Goal: Information Seeking & Learning: Learn about a topic

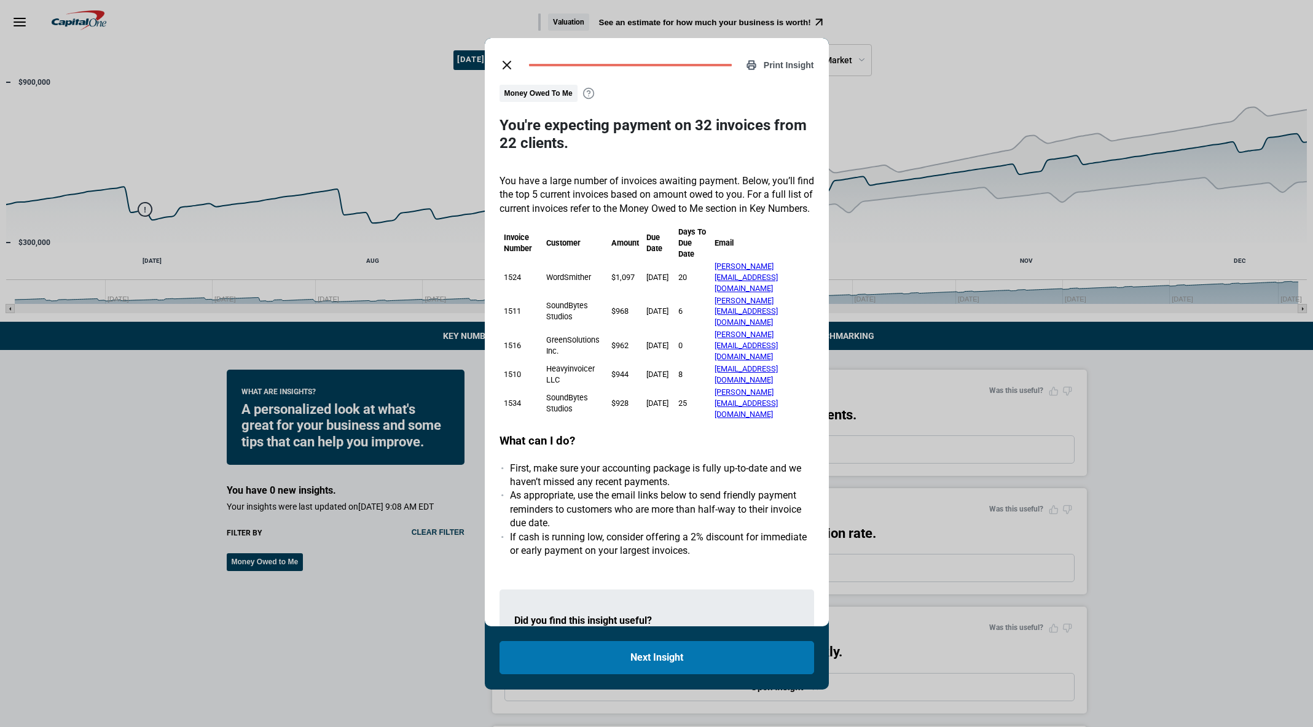
scroll to position [161, 0]
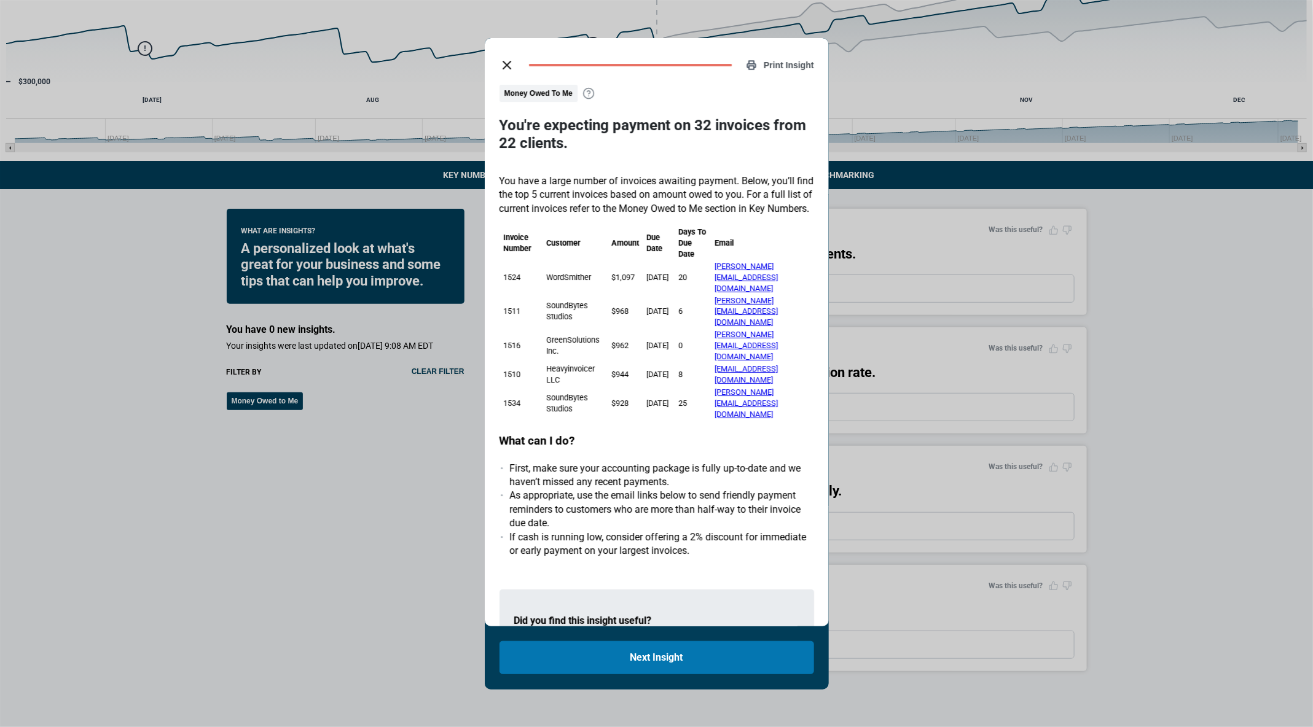
click at [506, 66] on line "close dialog" at bounding box center [506, 64] width 7 height 7
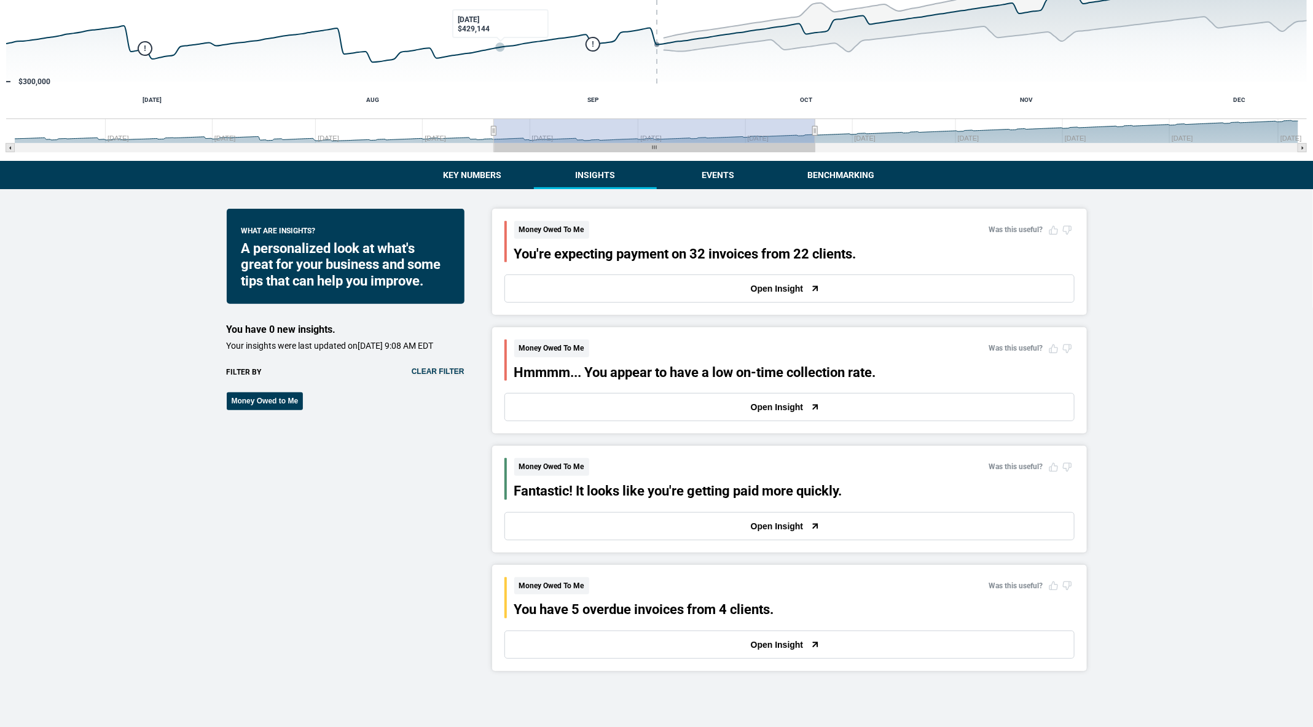
click at [367, 507] on div "What are insights? A personalized look at what's great for your business and so…" at bounding box center [346, 686] width 238 height 954
click at [662, 411] on button "Open Insight" at bounding box center [789, 407] width 570 height 28
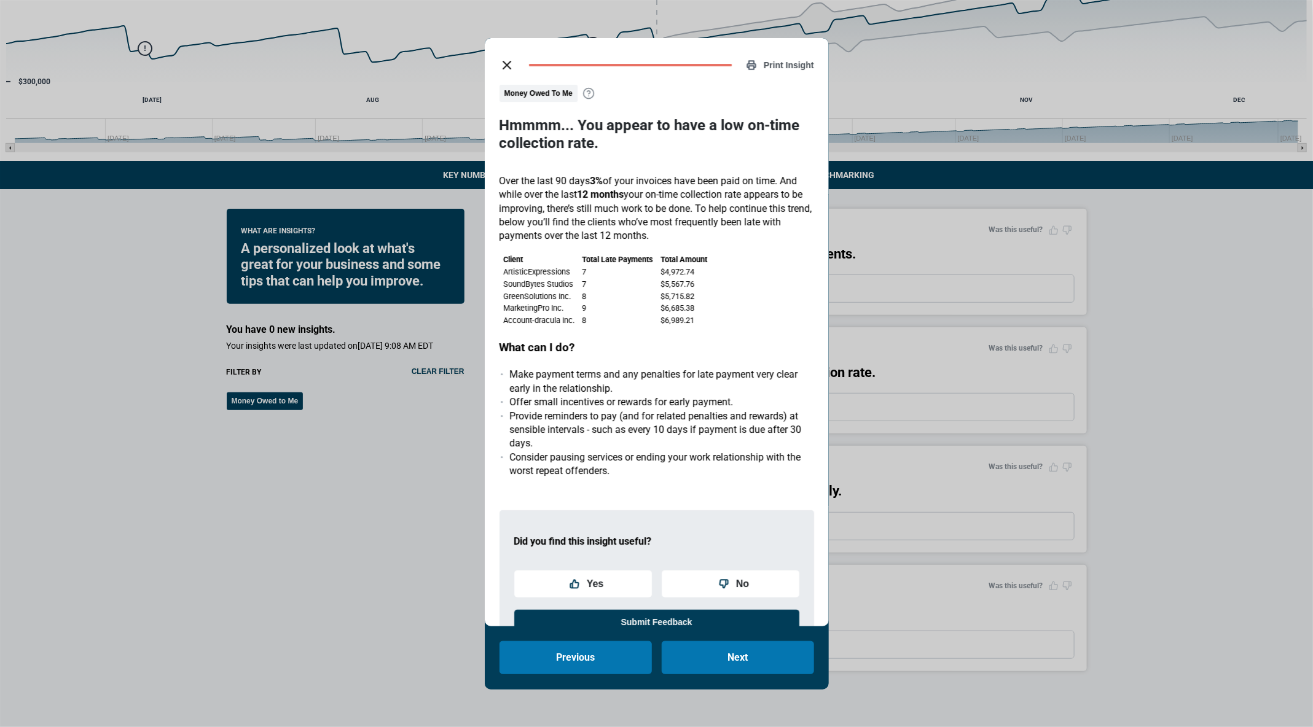
click at [502, 68] on icon "close dialog" at bounding box center [506, 65] width 15 height 15
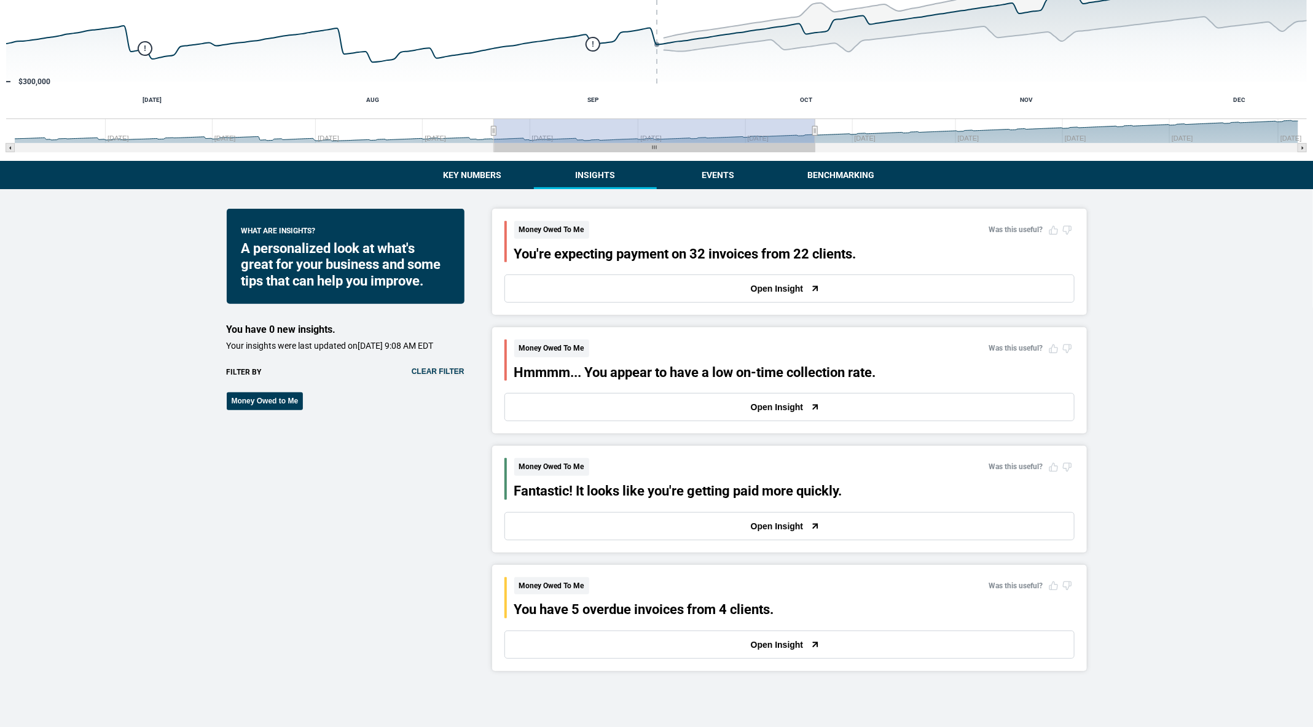
scroll to position [238, 0]
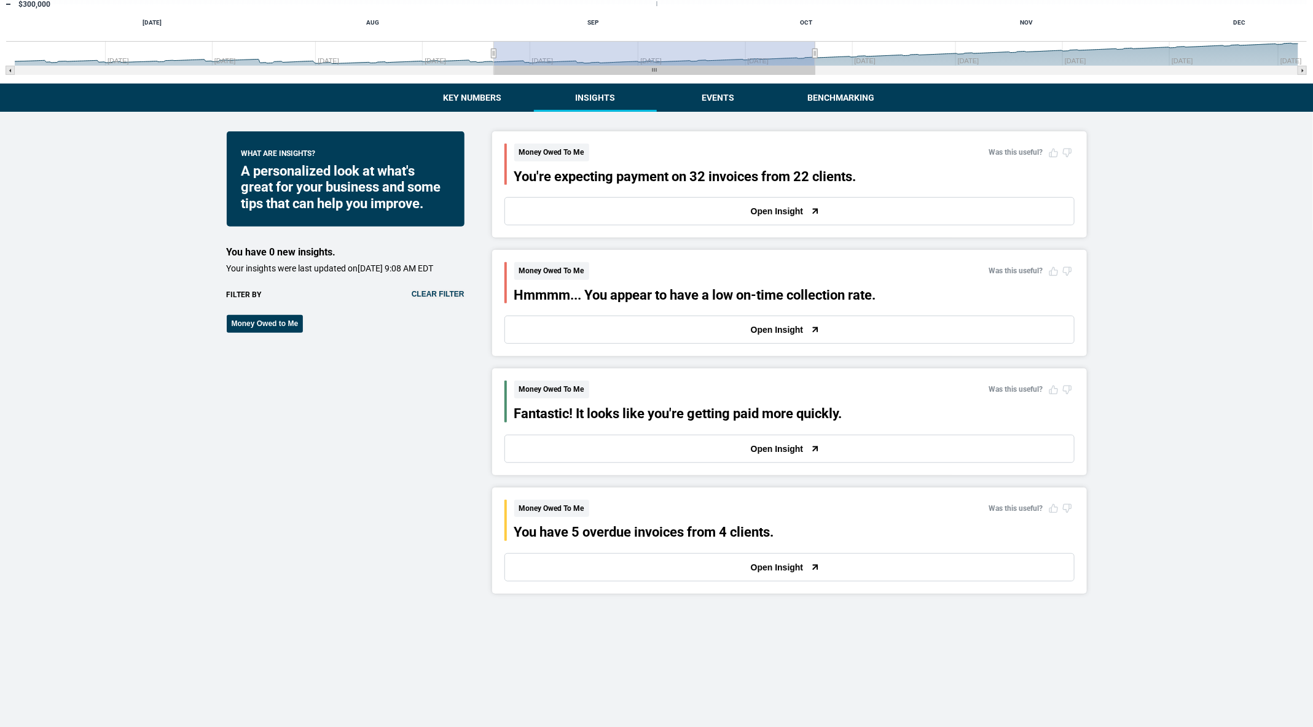
click at [593, 445] on button "Open Insight" at bounding box center [789, 449] width 570 height 28
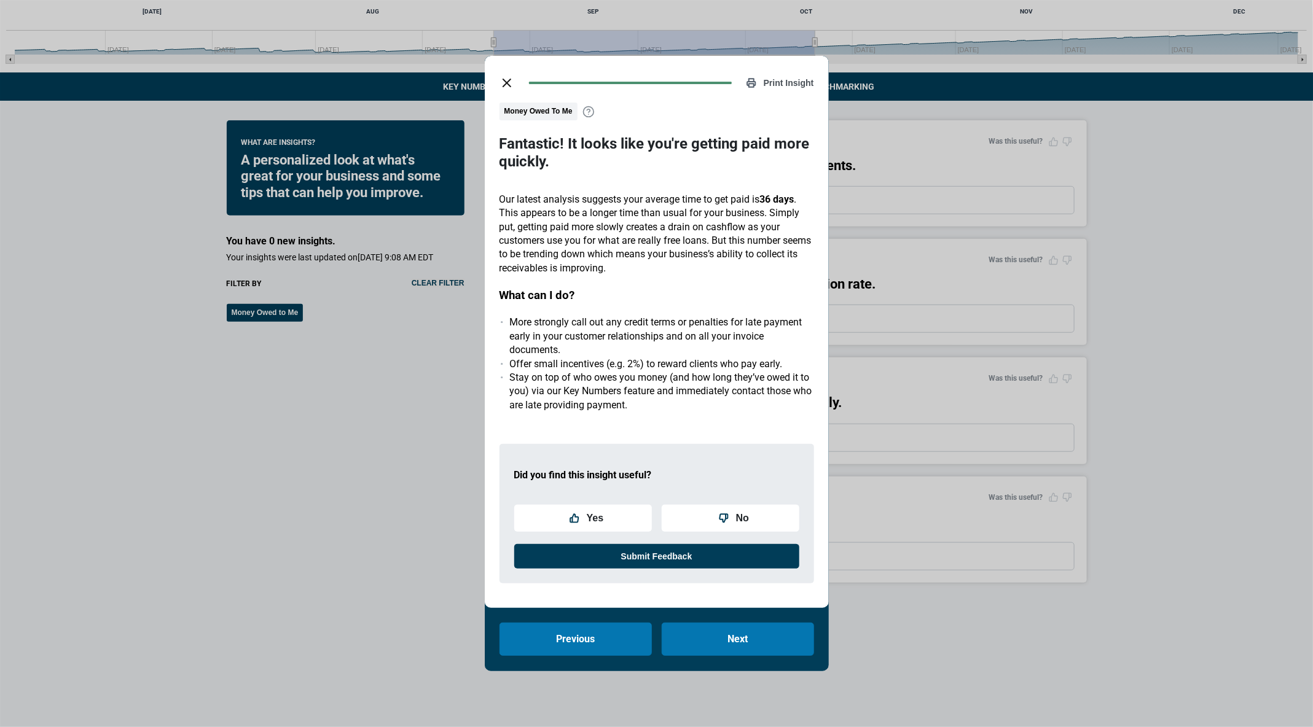
scroll to position [250, 0]
click at [501, 90] on button "close dialog" at bounding box center [507, 83] width 25 height 25
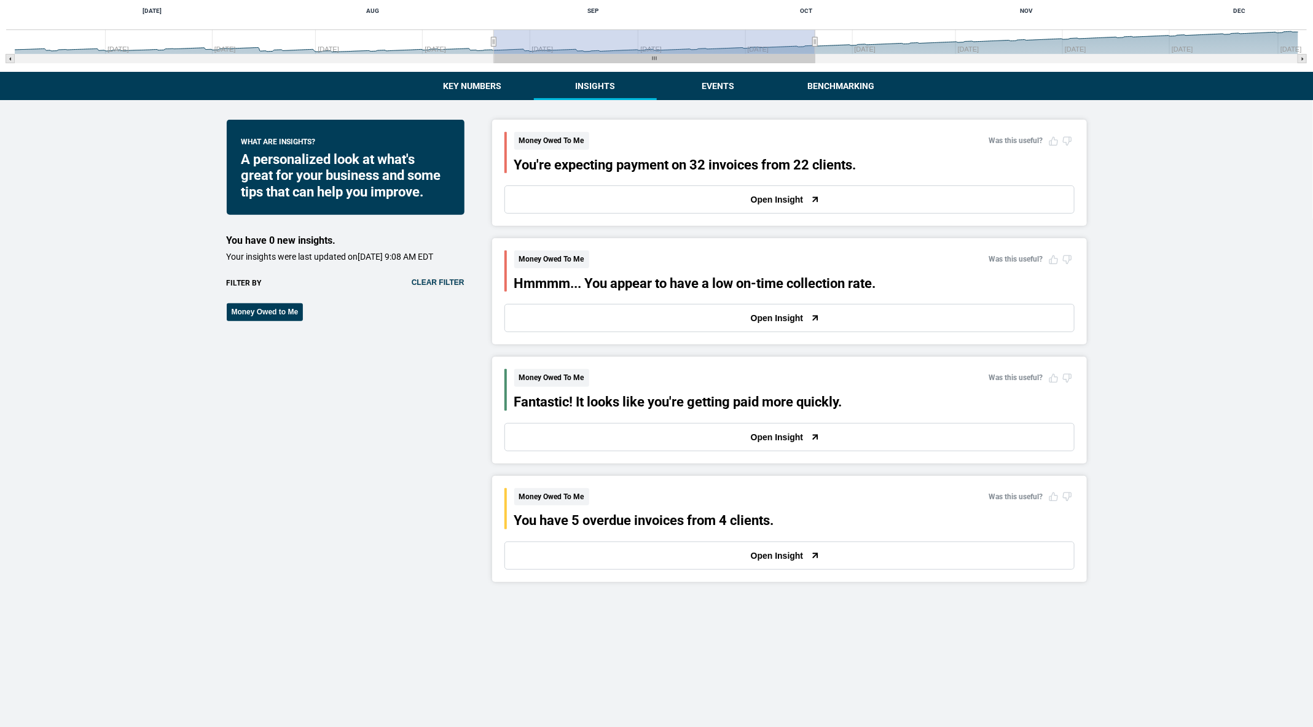
click at [418, 287] on button "Clear filter" at bounding box center [438, 282] width 53 height 9
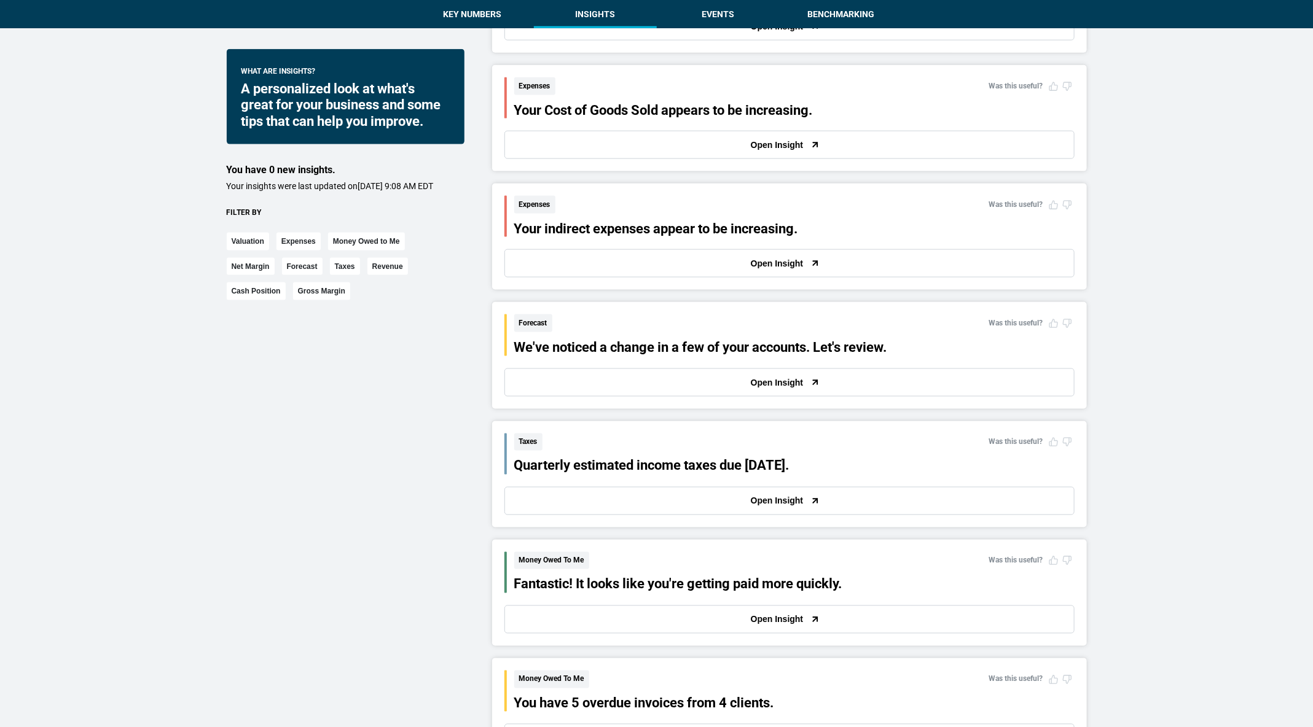
scroll to position [918, 0]
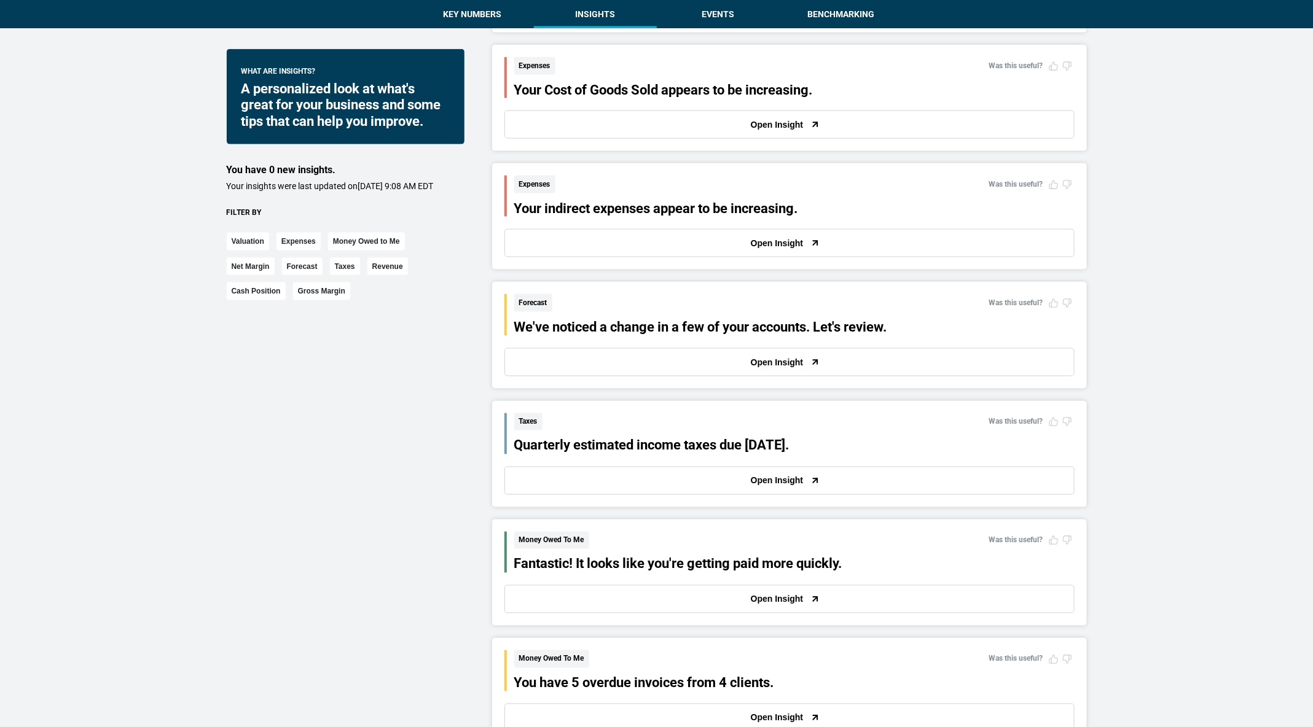
click at [595, 242] on button "Open Insight" at bounding box center [789, 243] width 570 height 28
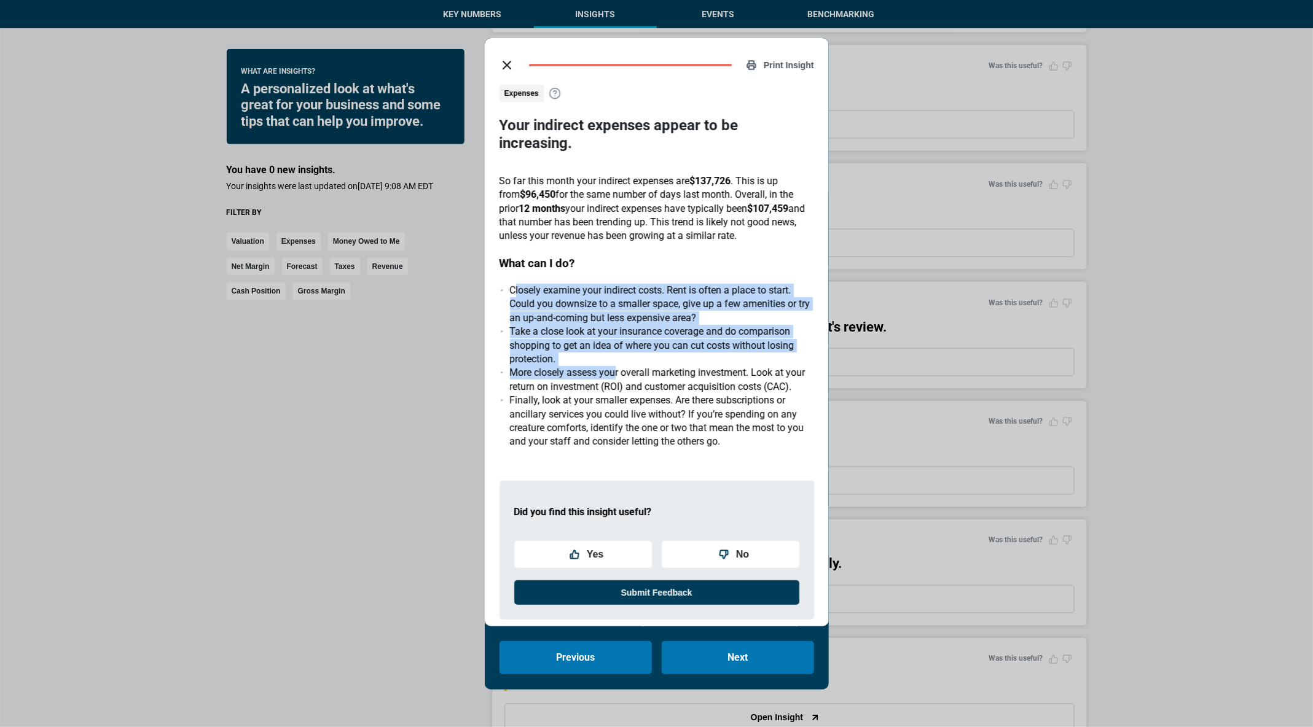
drag, startPoint x: 514, startPoint y: 268, endPoint x: 614, endPoint y: 359, distance: 134.8
click at [614, 359] on ul "Closely examine your indirect costs. Rent is often a place to start. Could you …" at bounding box center [656, 366] width 315 height 165
click at [614, 366] on li "More closely assess your overall marketing investment. Look at your return on i…" at bounding box center [662, 380] width 304 height 28
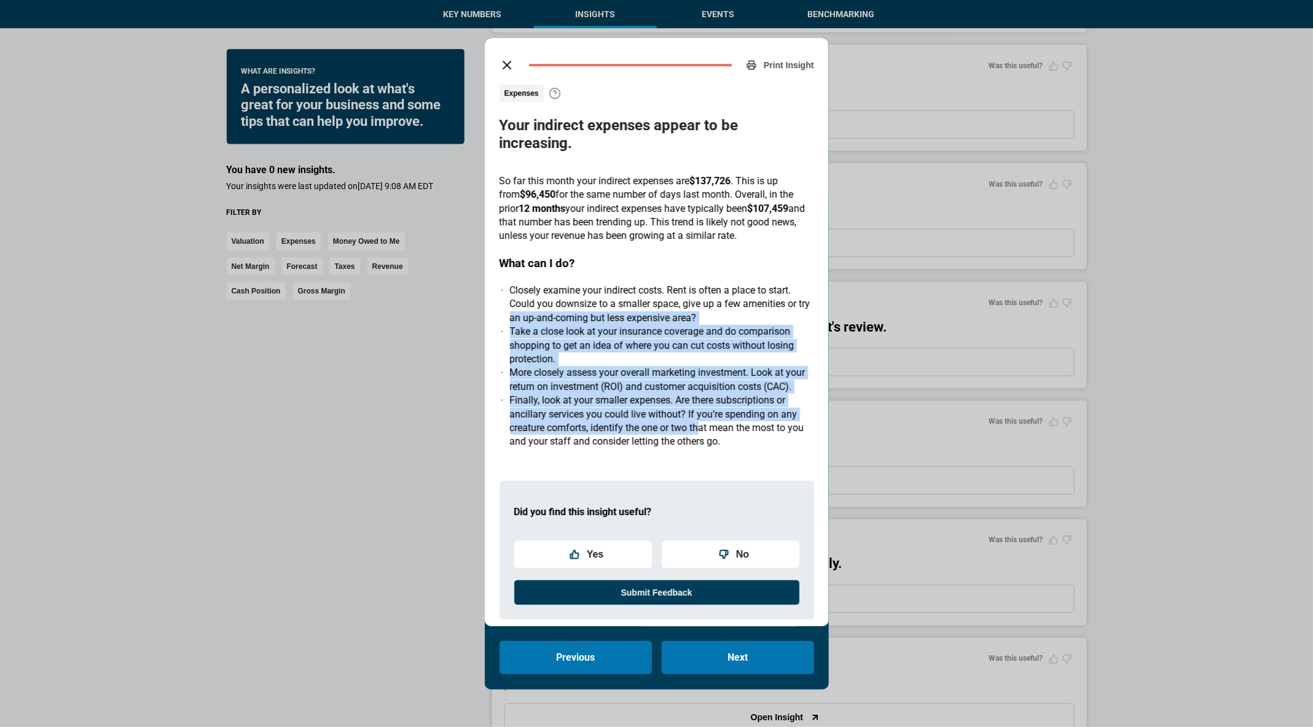
drag, startPoint x: 702, startPoint y: 406, endPoint x: 504, endPoint y: 299, distance: 224.9
click at [501, 299] on ul "Closely examine your indirect costs. Rent is often a place to start. Could you …" at bounding box center [656, 366] width 315 height 165
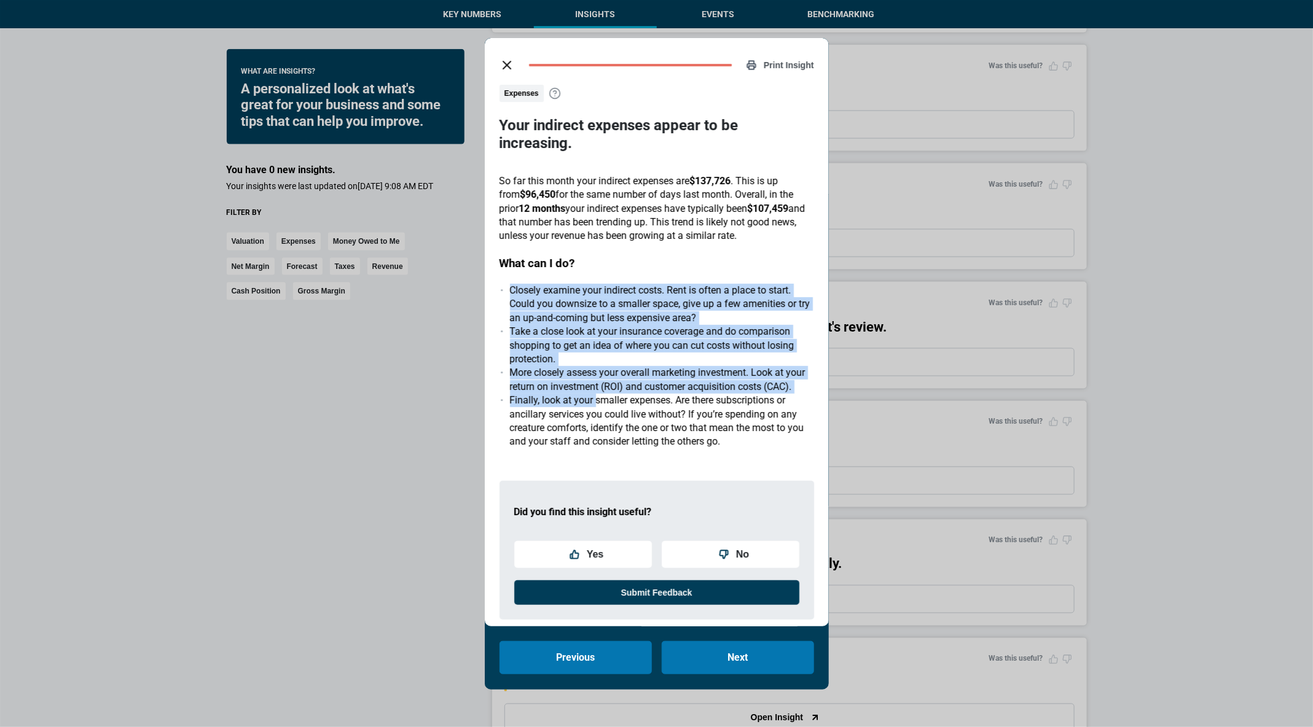
drag, startPoint x: 504, startPoint y: 276, endPoint x: 597, endPoint y: 396, distance: 151.6
click at [597, 393] on ul "Closely examine your indirect costs. Rent is often a place to start. Could you …" at bounding box center [656, 366] width 315 height 165
click at [597, 396] on li "Finally, look at your smaller expenses. Are there subscriptions or ancillary se…" at bounding box center [662, 421] width 304 height 55
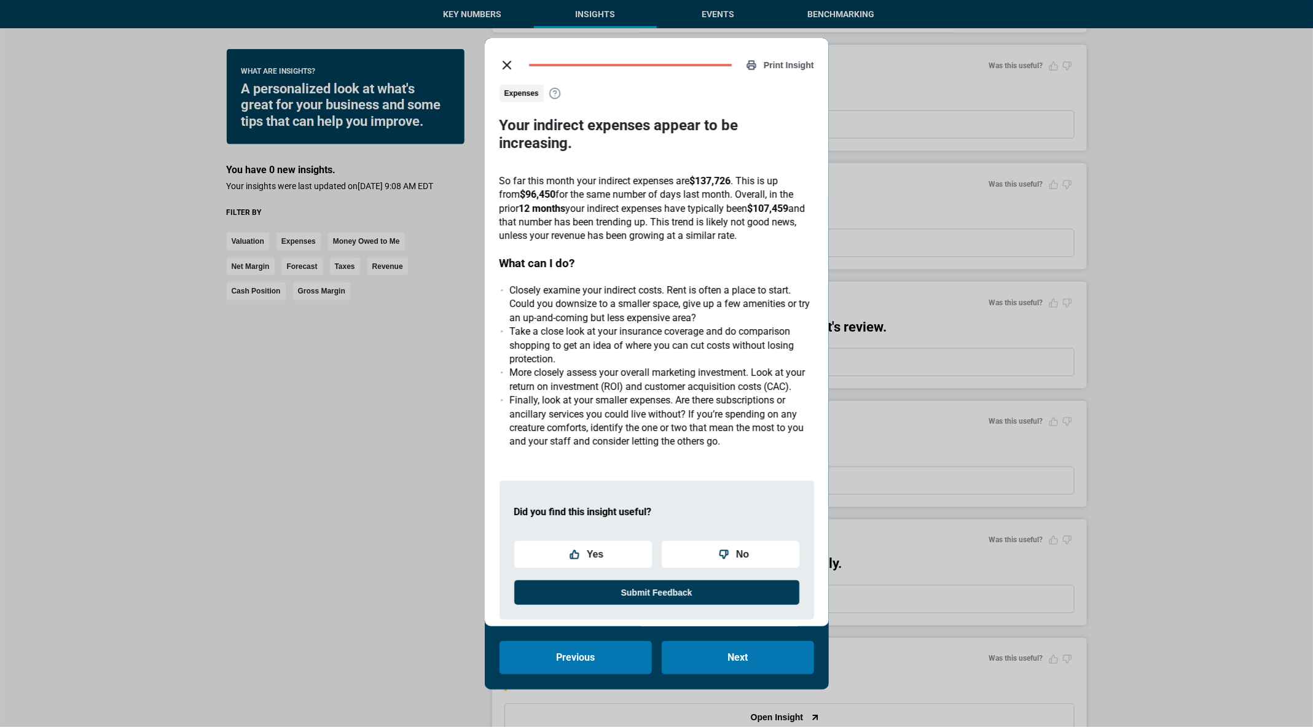
click at [492, 488] on div "Print Insight Expenses Your indirect expenses appear to be increasing. So far t…" at bounding box center [657, 332] width 344 height 589
click at [445, 492] on div "Print Insight Expenses Your indirect expenses appear to be increasing. So far t…" at bounding box center [656, 363] width 1313 height 727
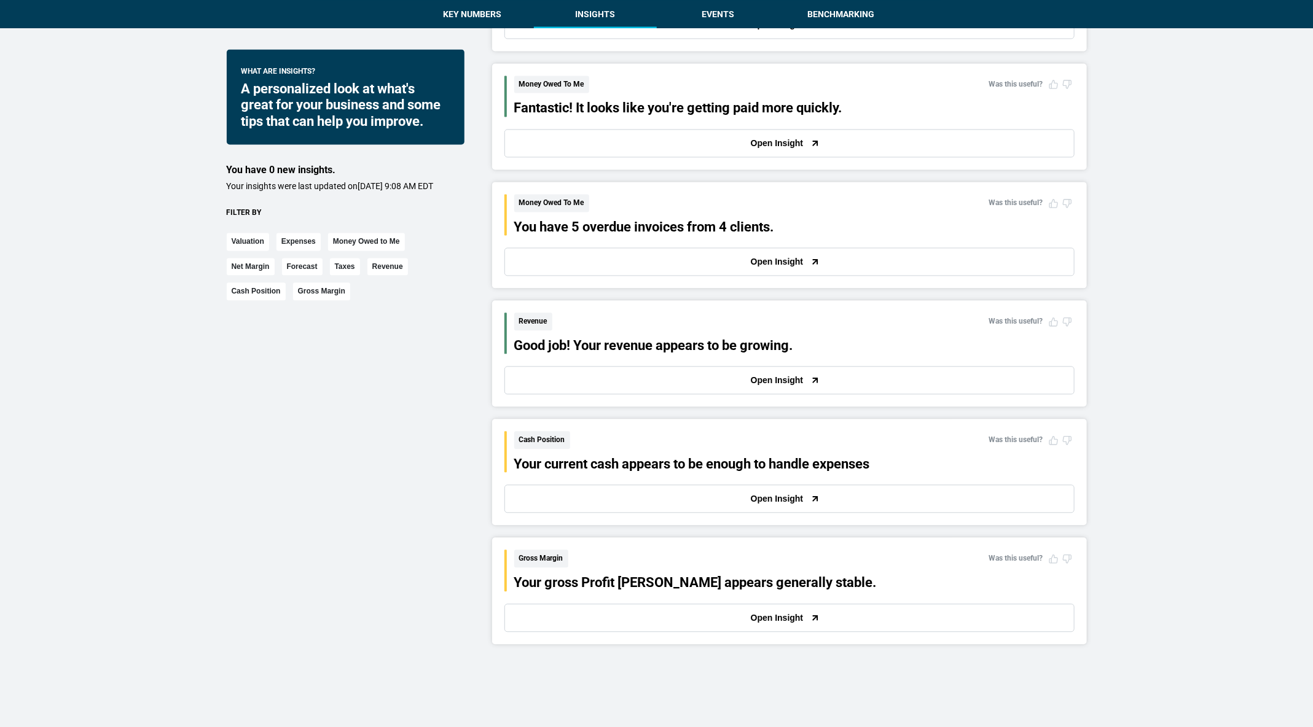
scroll to position [1430, 0]
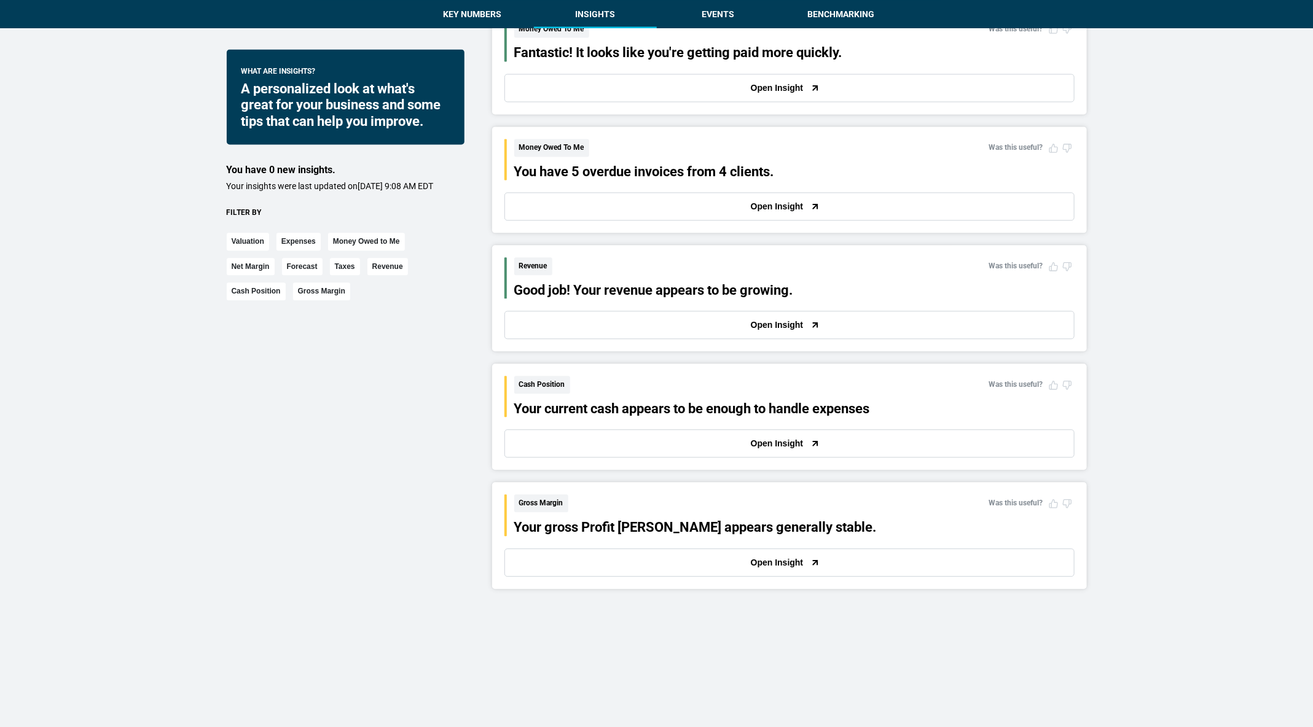
click at [585, 221] on div "Did you find this insight useful? Yes No Submit Feedback Money Owed To Me Was t…" at bounding box center [789, 180] width 595 height 106
click at [579, 202] on button "Open Insight" at bounding box center [789, 206] width 570 height 28
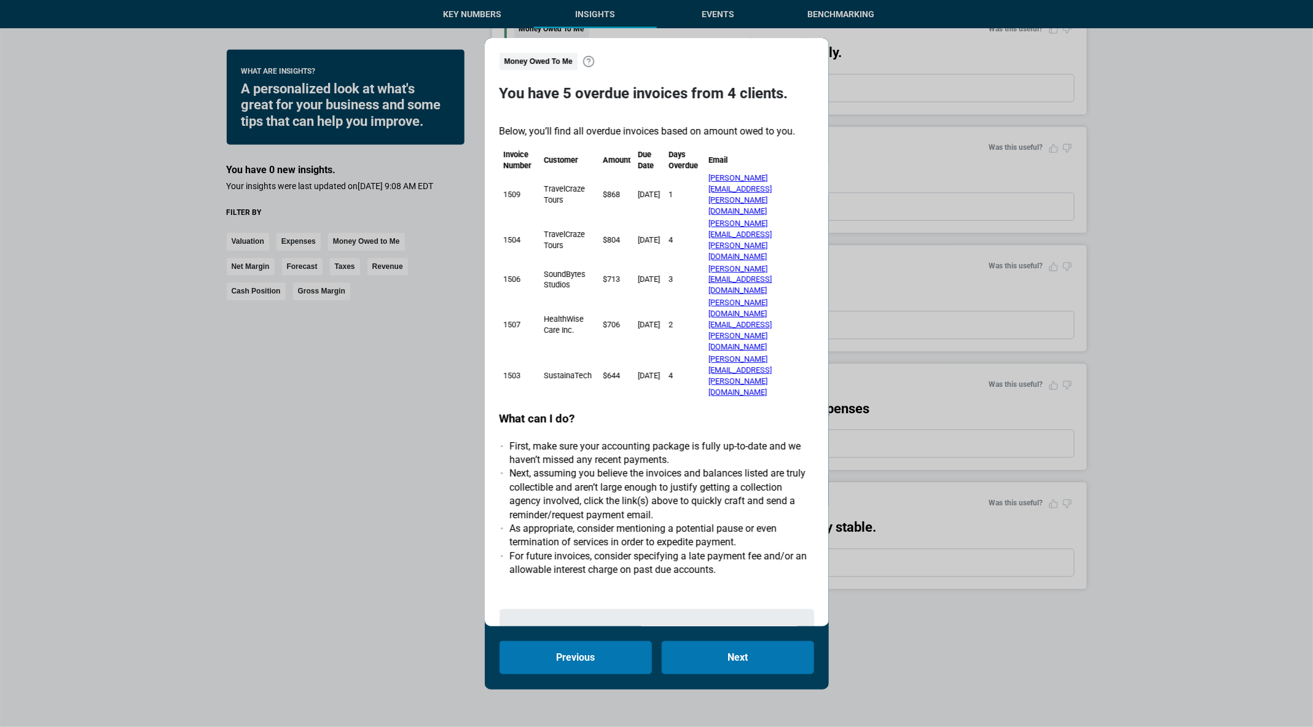
scroll to position [40, 0]
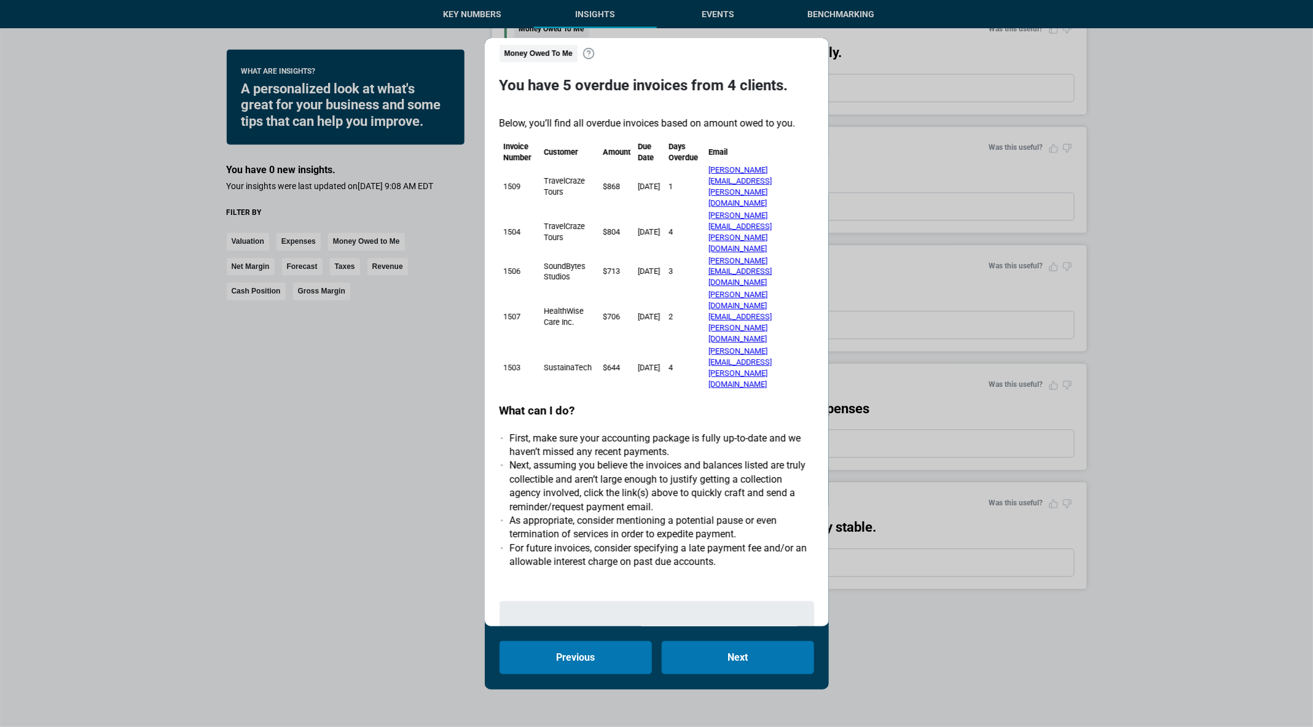
click at [419, 521] on div "Print Insight Money Owed To Me You have 5 overdue invoices from 4 clients. Belo…" at bounding box center [656, 363] width 1313 height 727
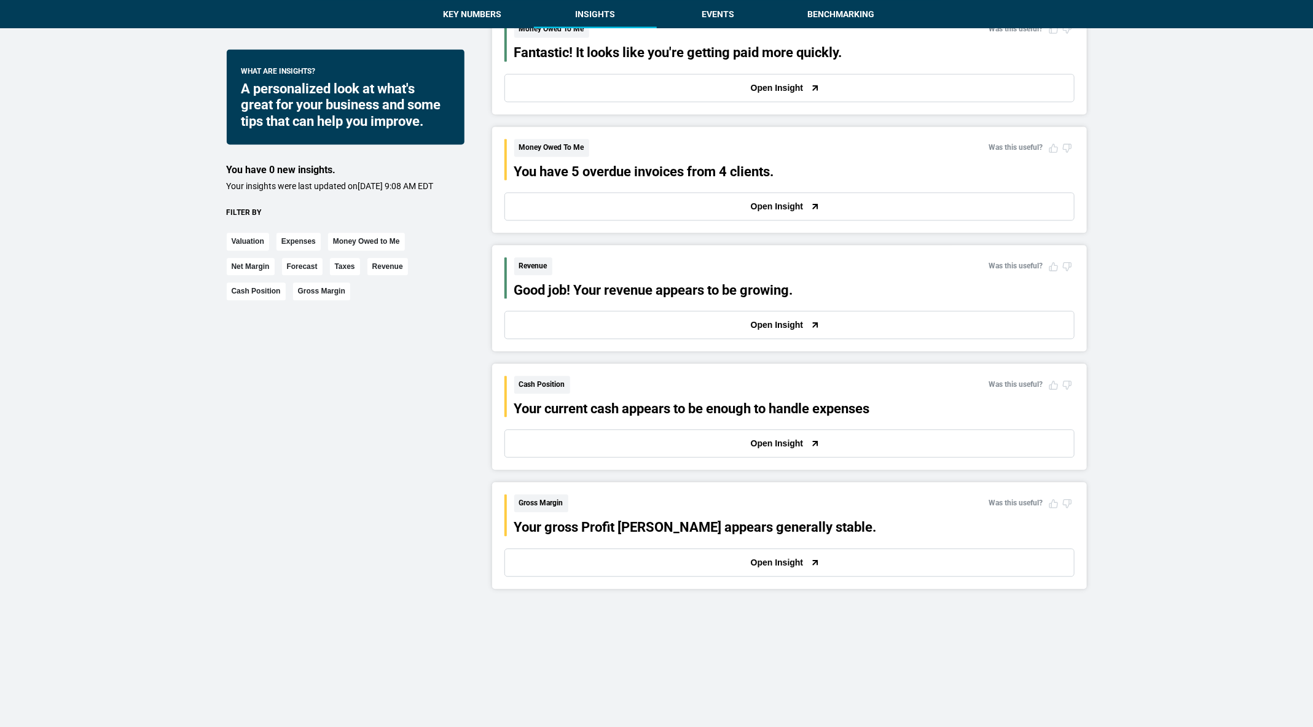
click at [579, 559] on button "Open Insight" at bounding box center [789, 563] width 570 height 28
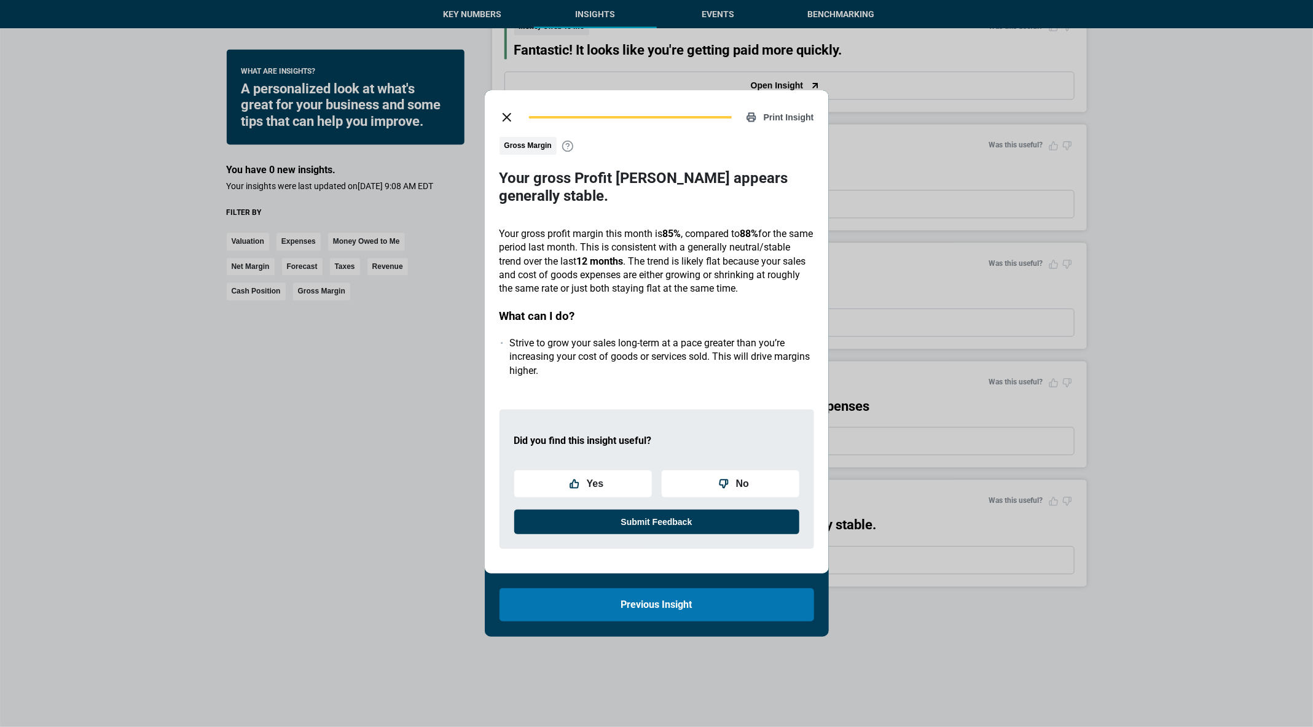
scroll to position [1435, 0]
click at [504, 115] on icon "close dialog" at bounding box center [506, 117] width 15 height 15
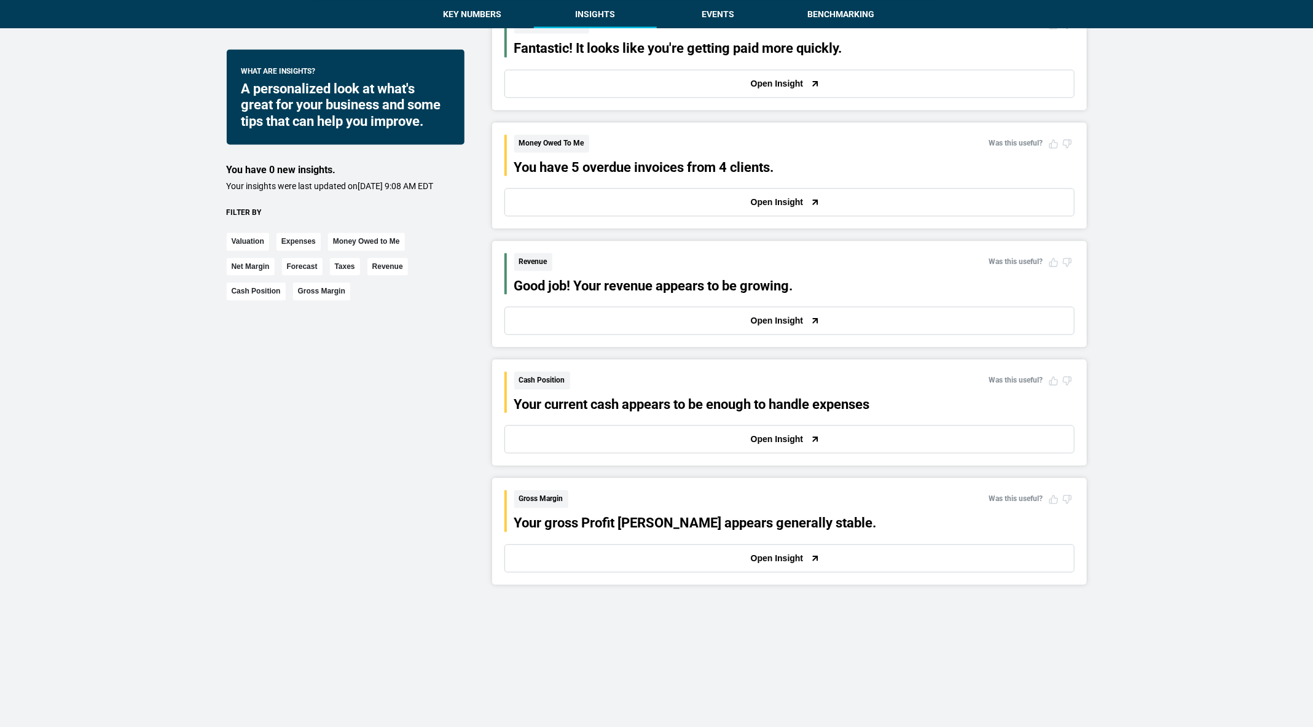
click at [546, 552] on button "Open Insight" at bounding box center [789, 558] width 570 height 28
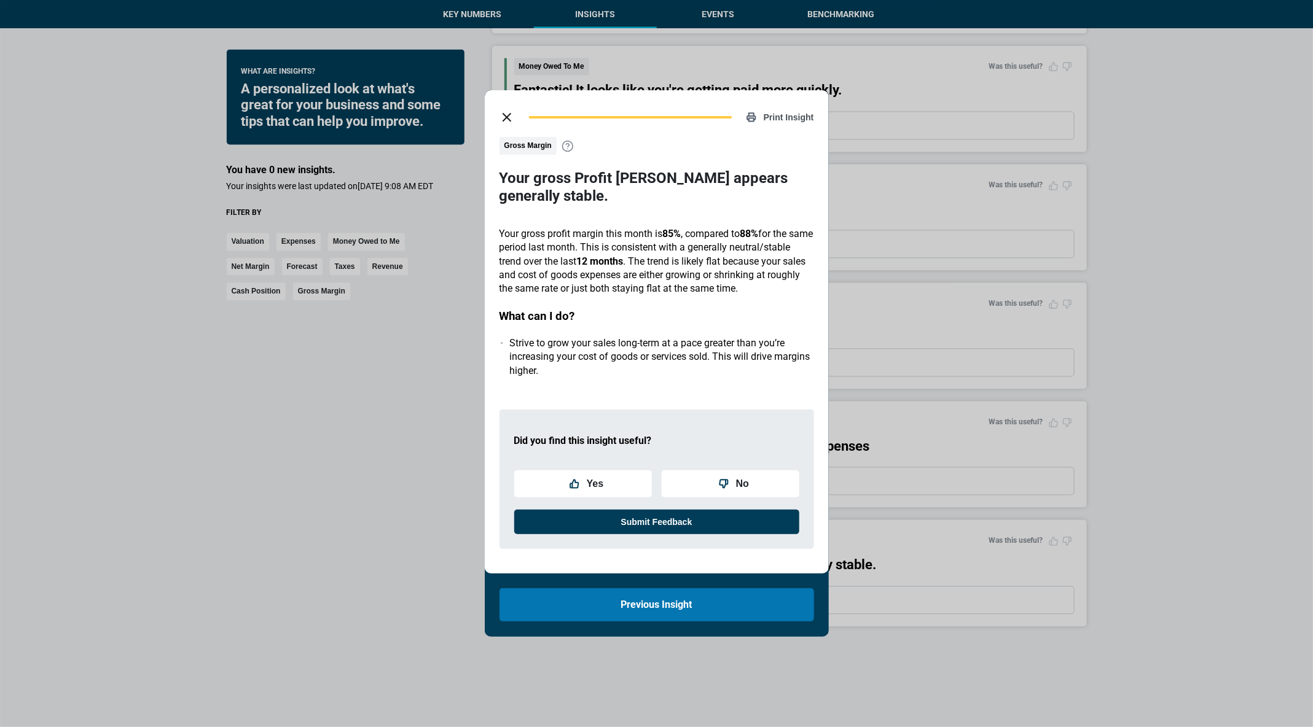
scroll to position [1392, 0]
click at [499, 114] on icon "close dialog" at bounding box center [506, 117] width 15 height 15
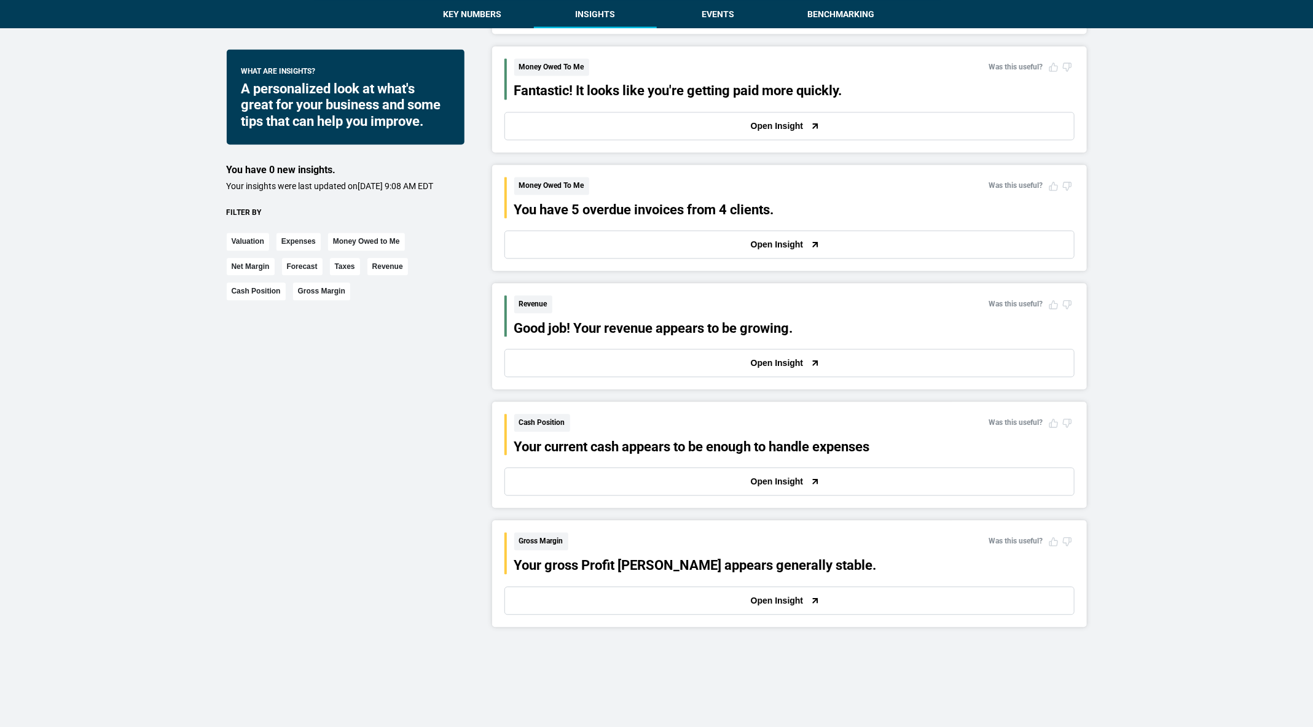
click at [542, 361] on button "Open Insight" at bounding box center [789, 363] width 570 height 28
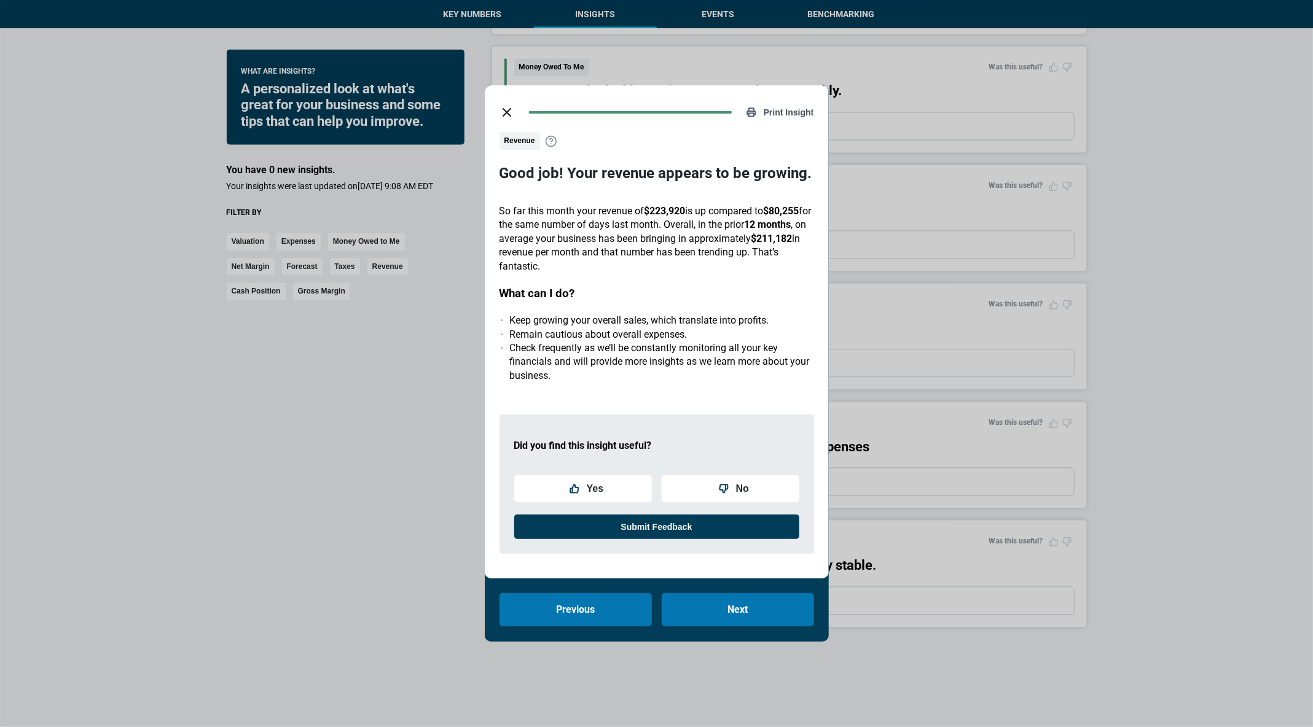
click at [507, 112] on line "close dialog" at bounding box center [506, 112] width 7 height 7
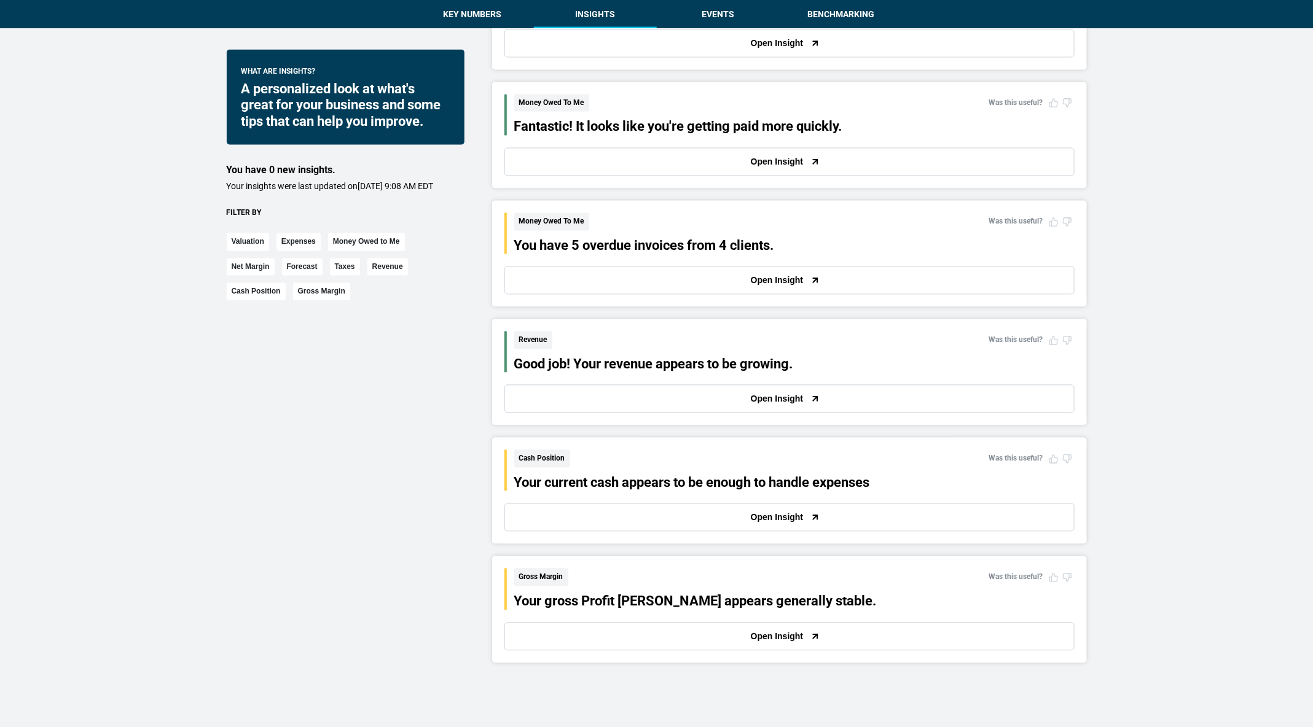
scroll to position [1322, 0]
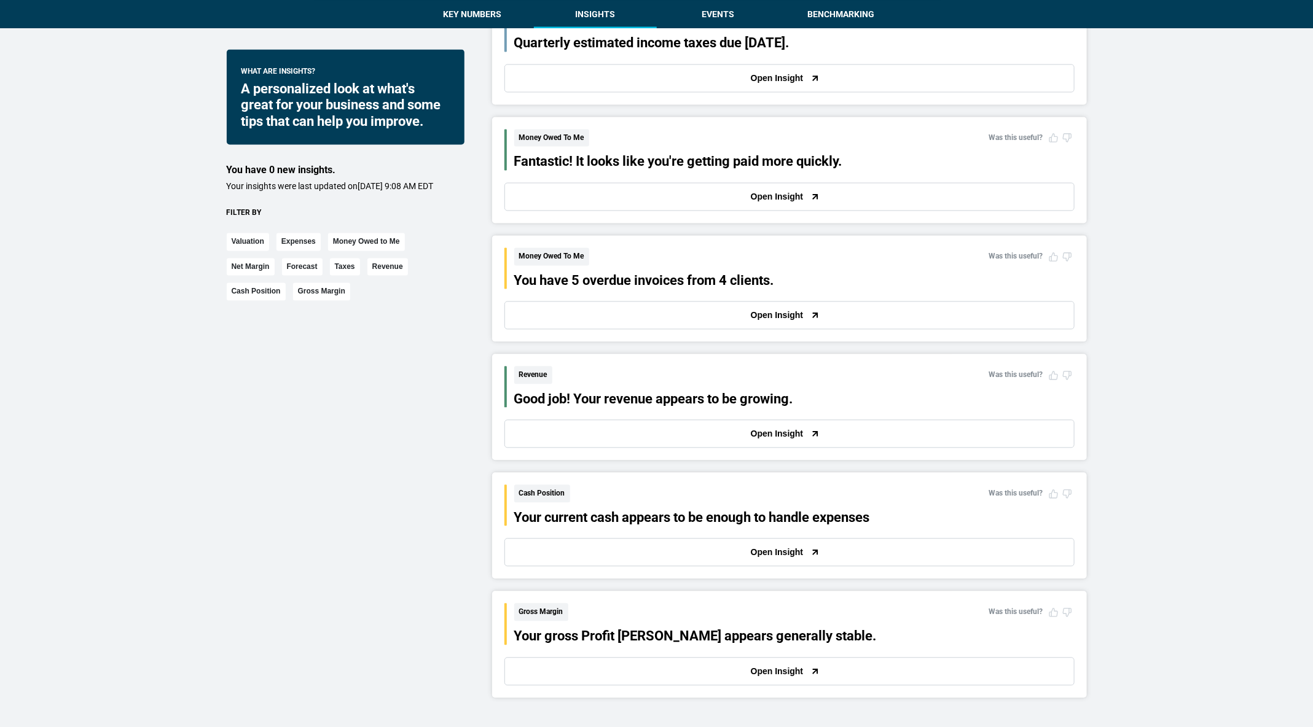
click at [549, 197] on button "Open Insight" at bounding box center [789, 196] width 570 height 28
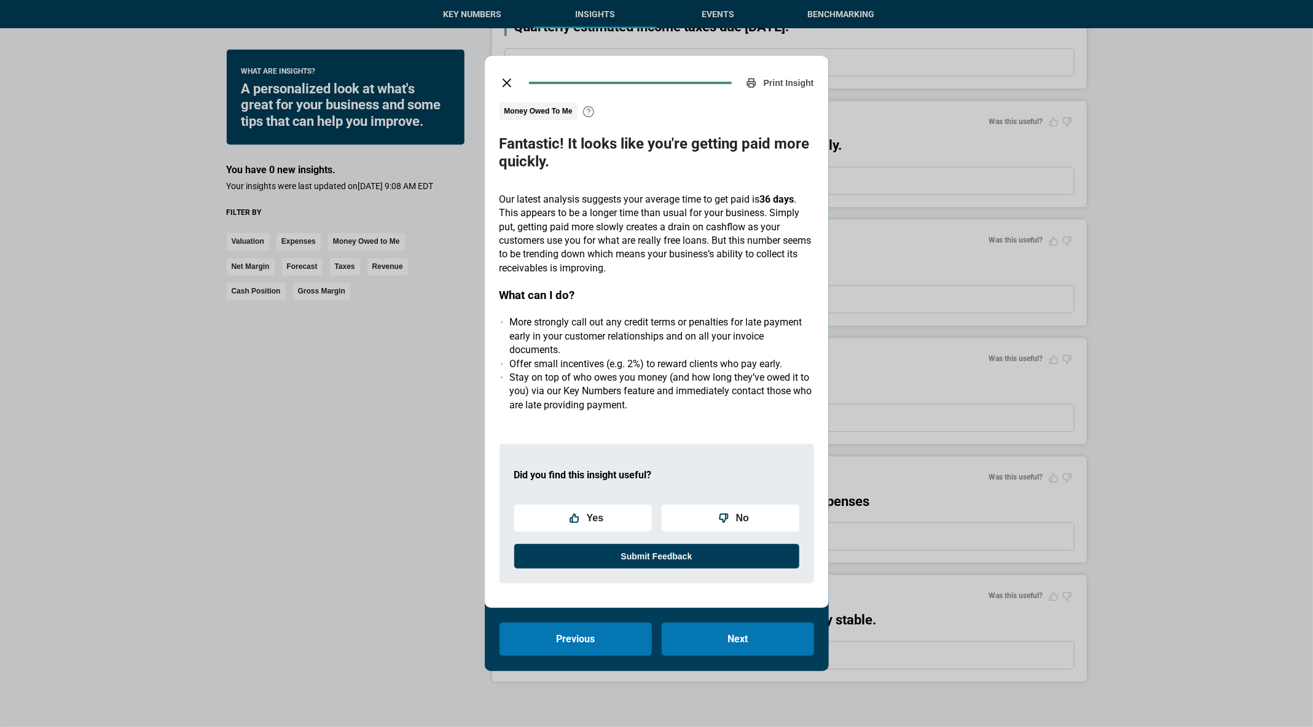
scroll to position [1342, 0]
click at [501, 83] on icon "close dialog" at bounding box center [506, 83] width 15 height 15
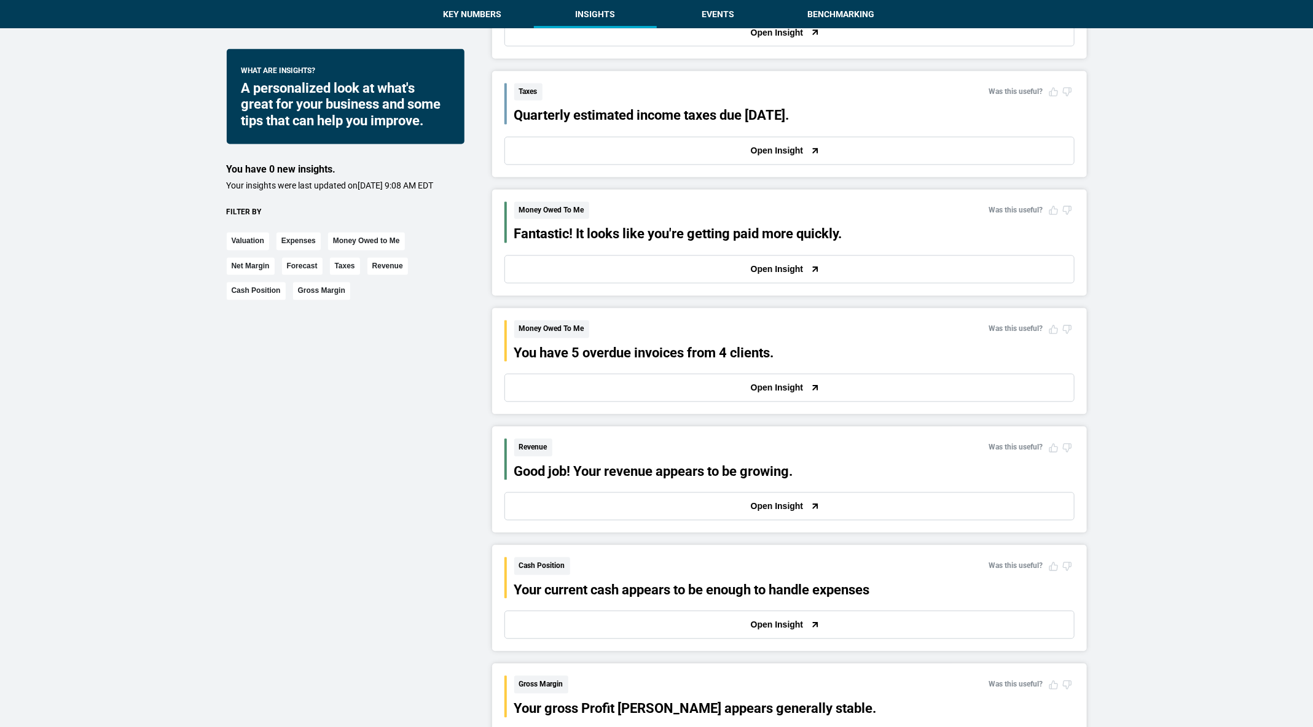
scroll to position [1242, 0]
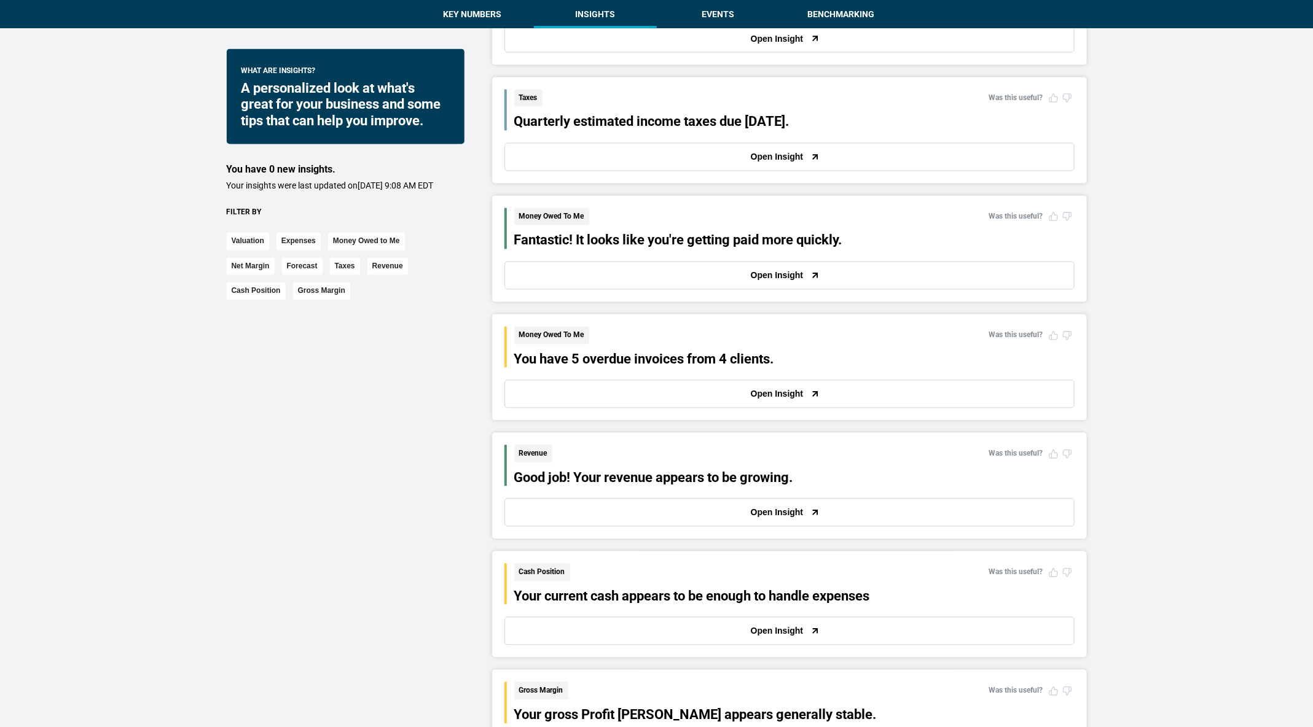
click at [535, 162] on button "Open Insight" at bounding box center [789, 157] width 570 height 28
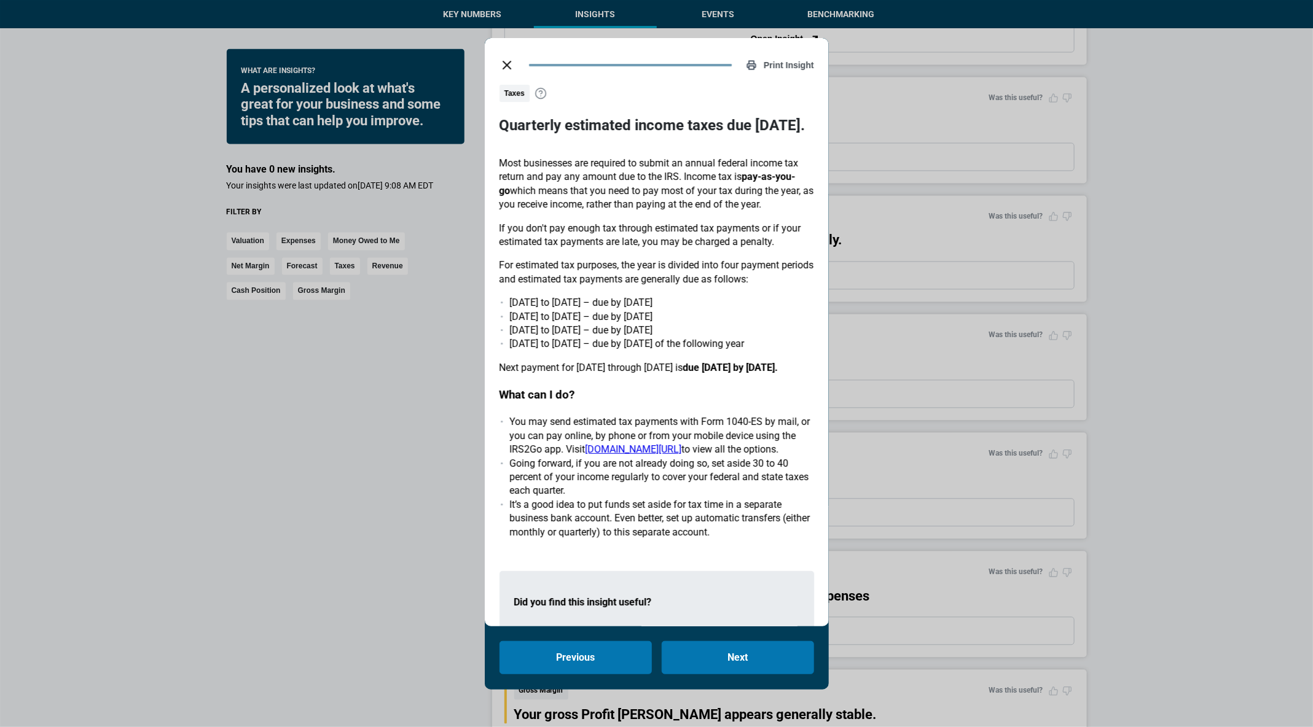
click at [502, 58] on icon "close dialog" at bounding box center [506, 65] width 15 height 15
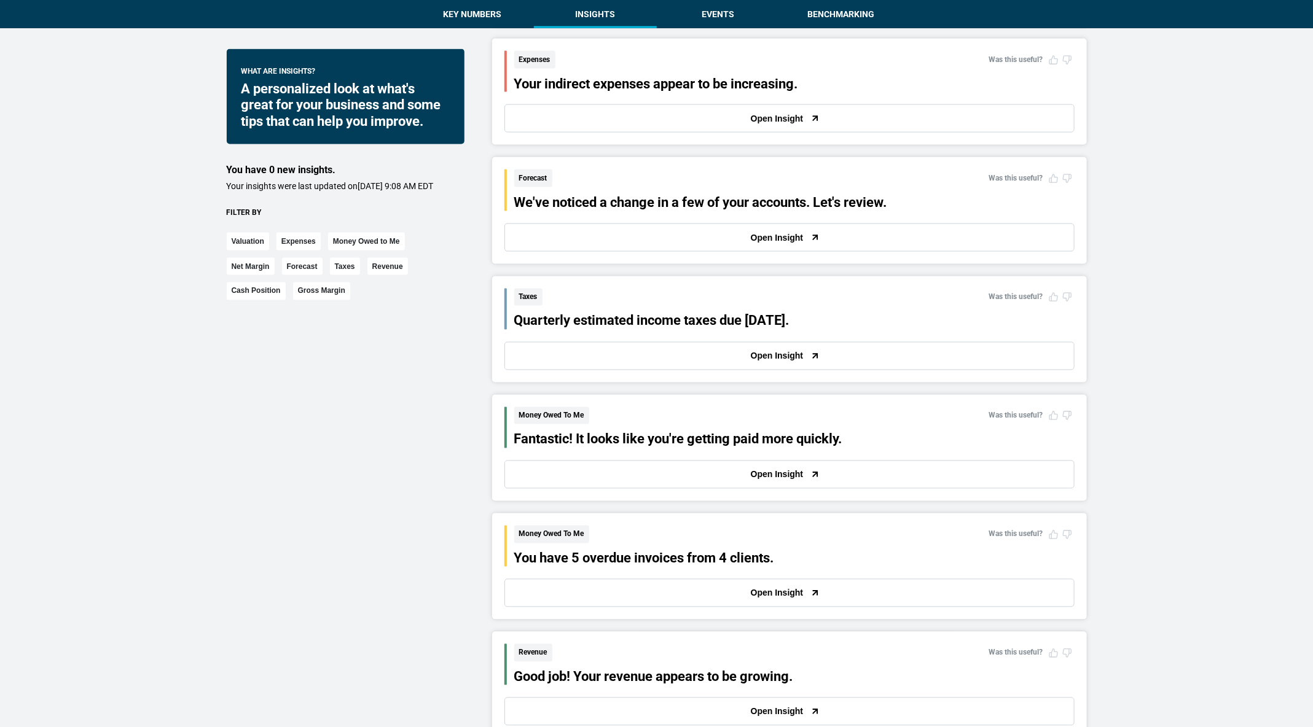
scroll to position [1032, 0]
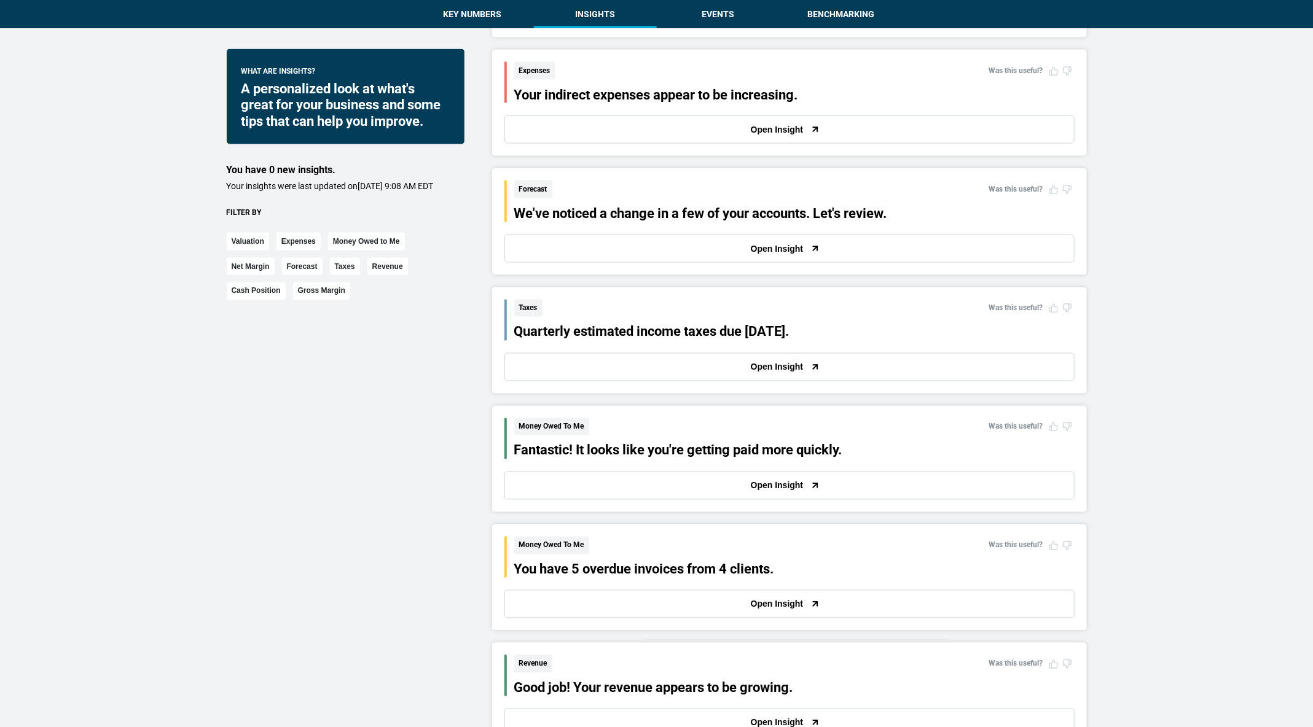
click at [585, 246] on button "Open Insight" at bounding box center [789, 249] width 570 height 28
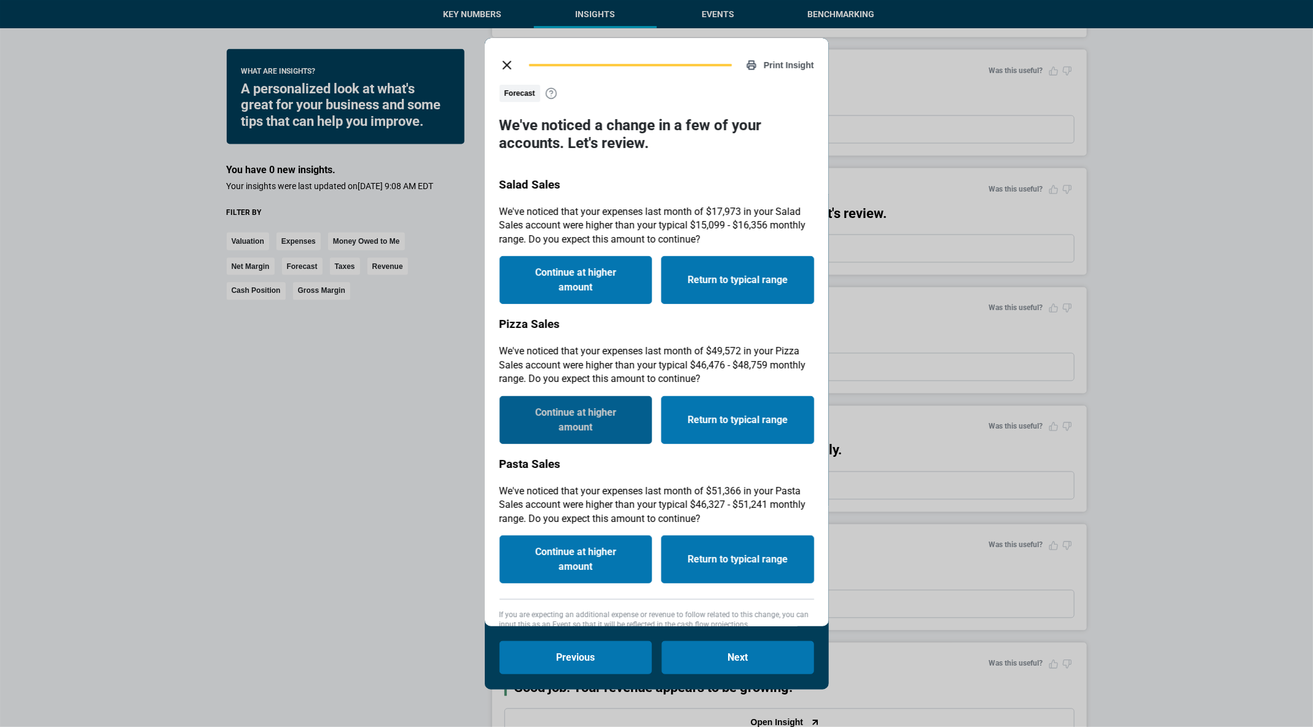
scroll to position [12, 0]
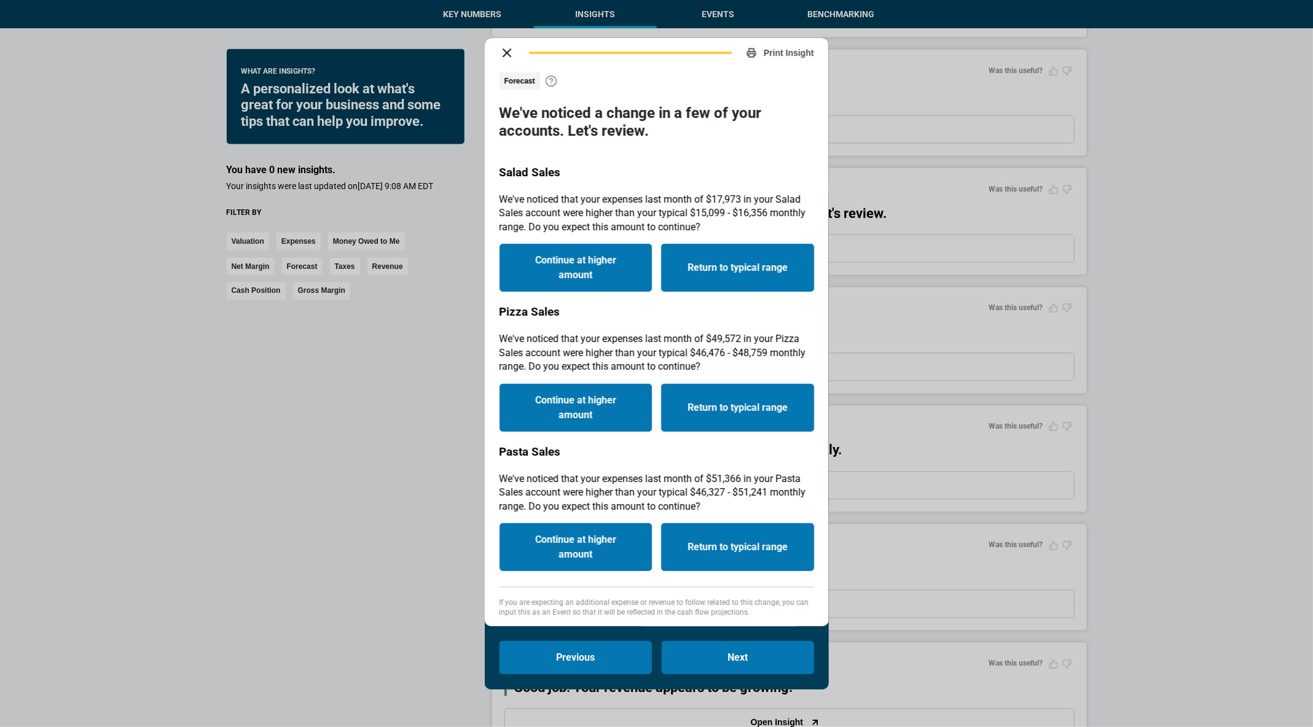
click at [504, 58] on icon "close dialog" at bounding box center [506, 52] width 15 height 15
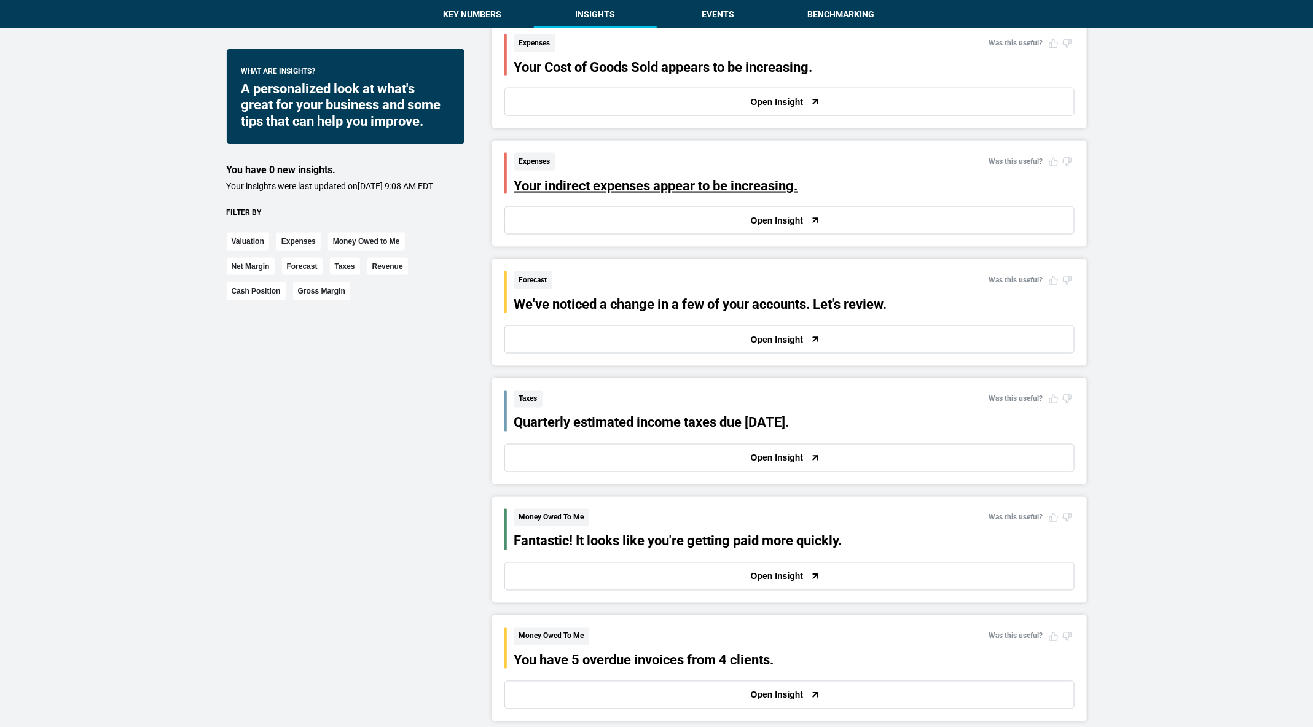
scroll to position [928, 0]
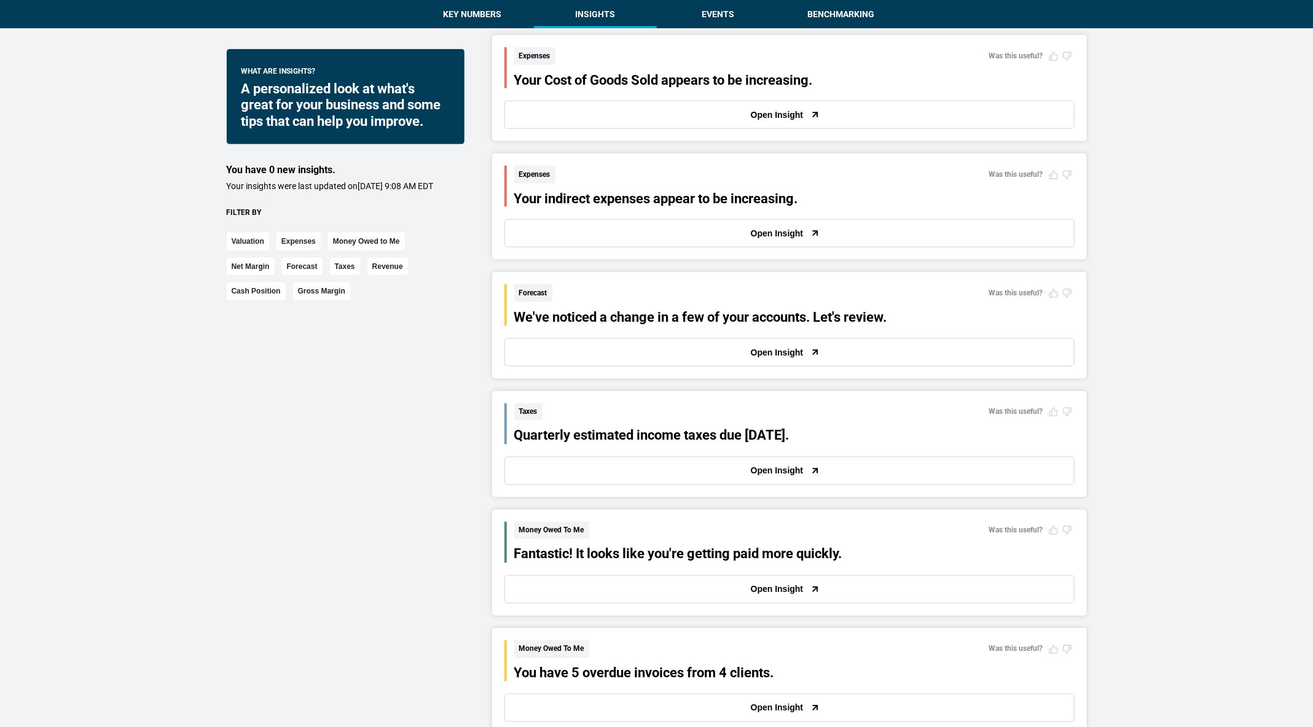
click at [570, 231] on button "Open Insight" at bounding box center [789, 233] width 570 height 28
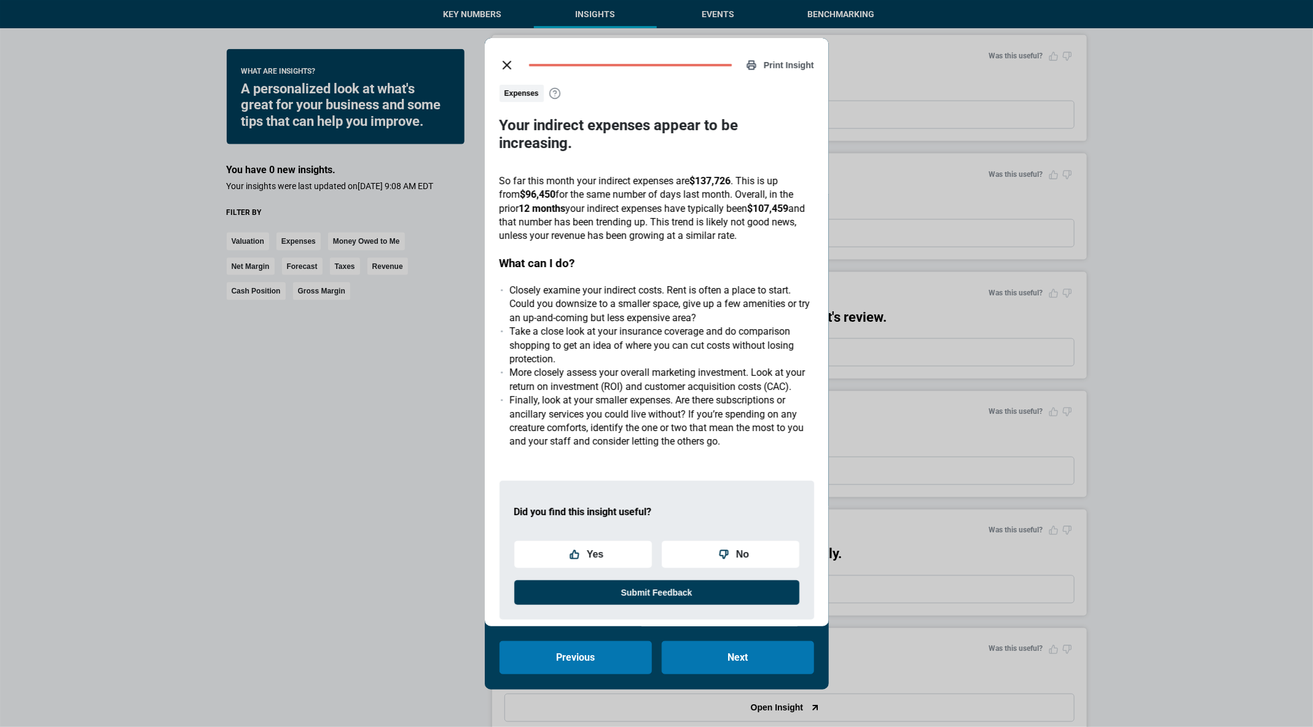
scroll to position [1, 0]
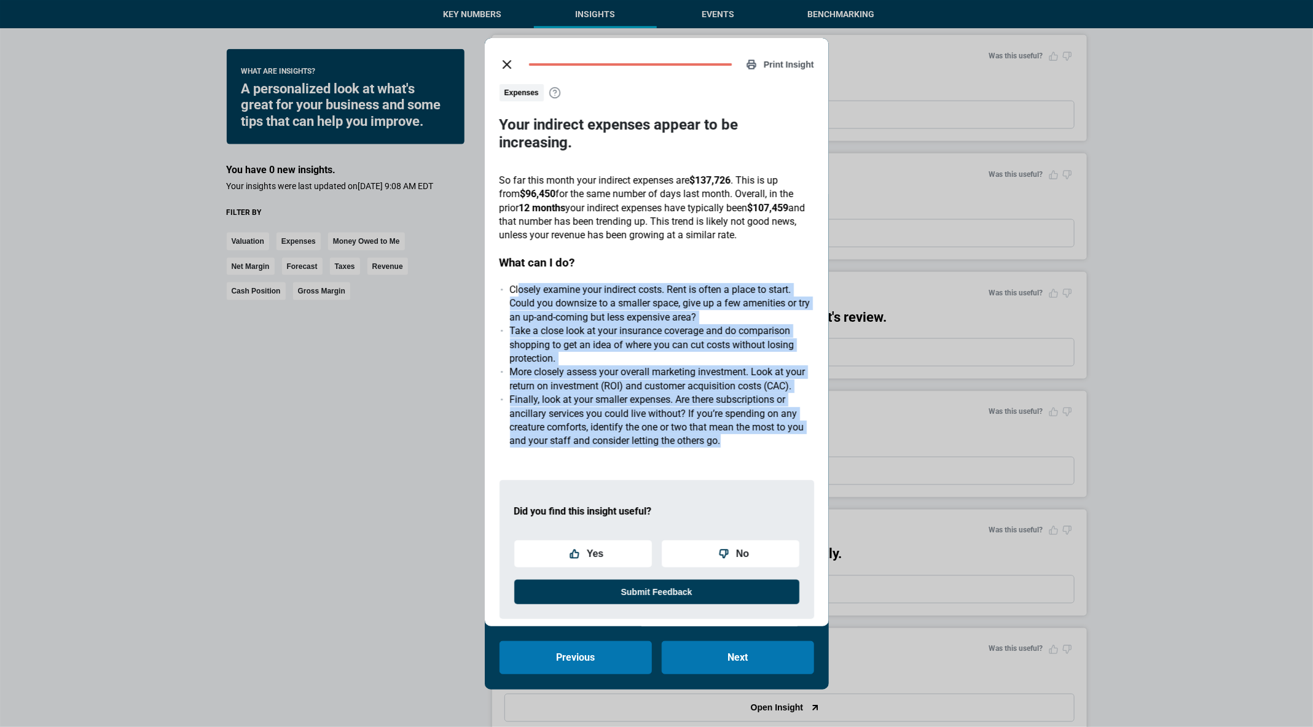
drag, startPoint x: 520, startPoint y: 273, endPoint x: 665, endPoint y: 436, distance: 218.4
click at [666, 441] on div "Expenses Your indirect expenses appear to be increasing. So far this month your…" at bounding box center [656, 357] width 315 height 546
click at [665, 436] on div "Expenses Your indirect expenses appear to be increasing. So far this month your…" at bounding box center [656, 357] width 315 height 546
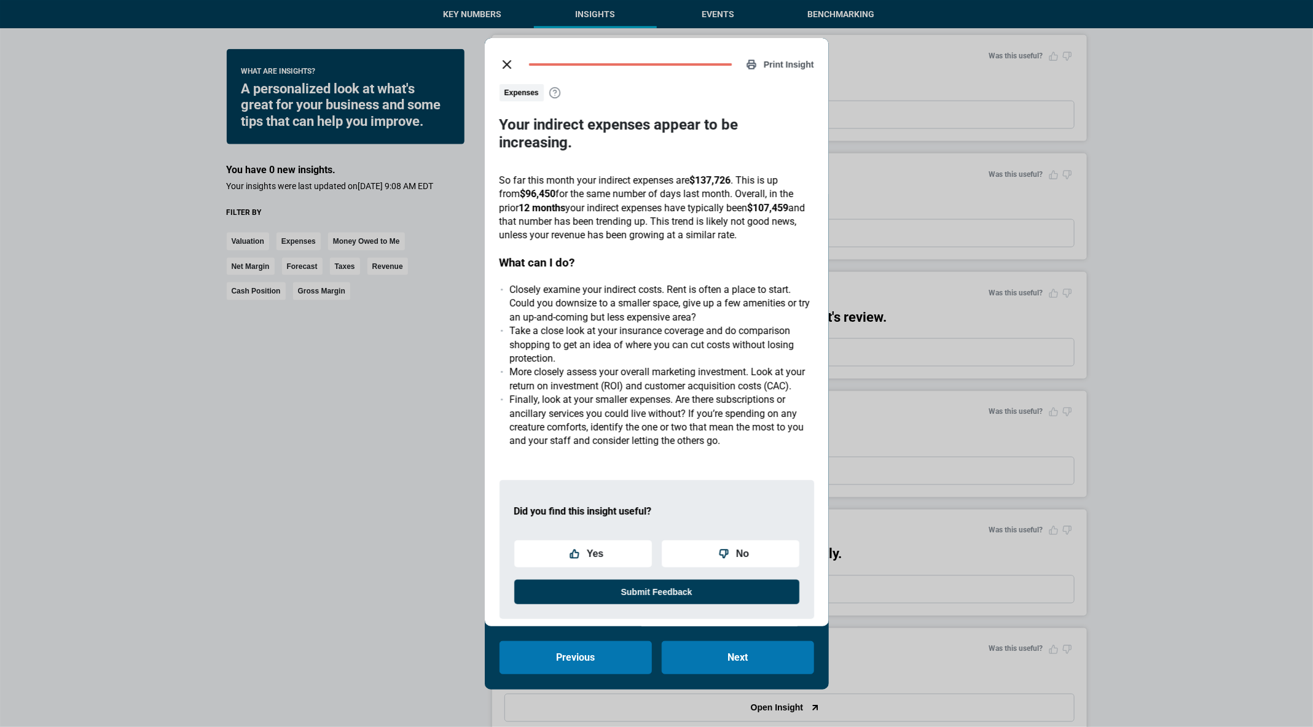
click at [505, 57] on icon "close dialog" at bounding box center [506, 64] width 15 height 15
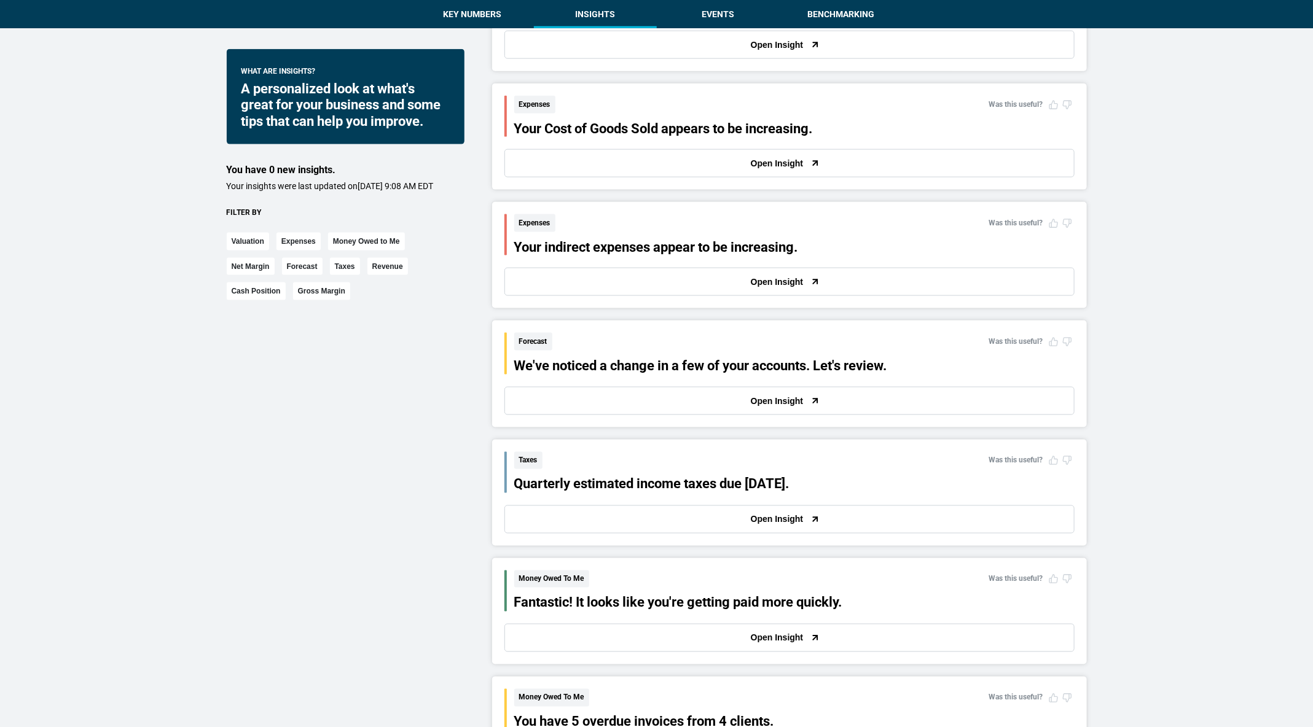
scroll to position [839, 0]
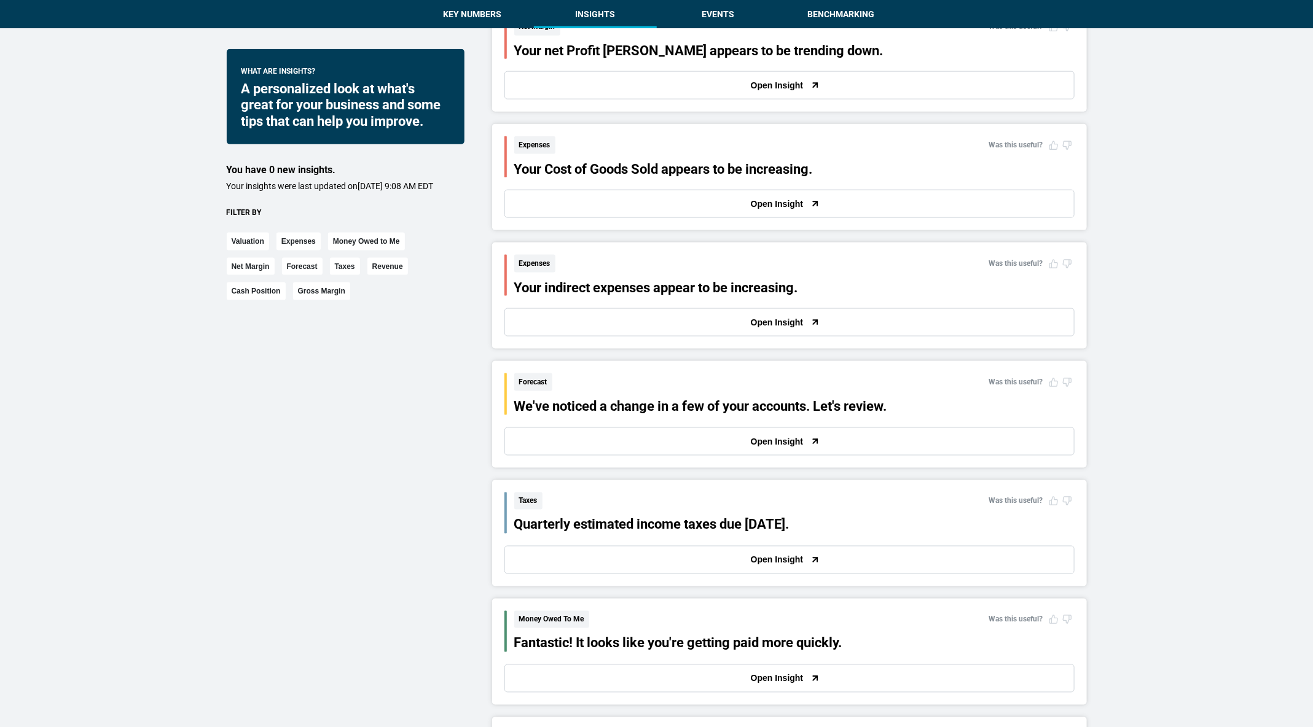
click at [560, 195] on button "Open Insight" at bounding box center [789, 204] width 570 height 28
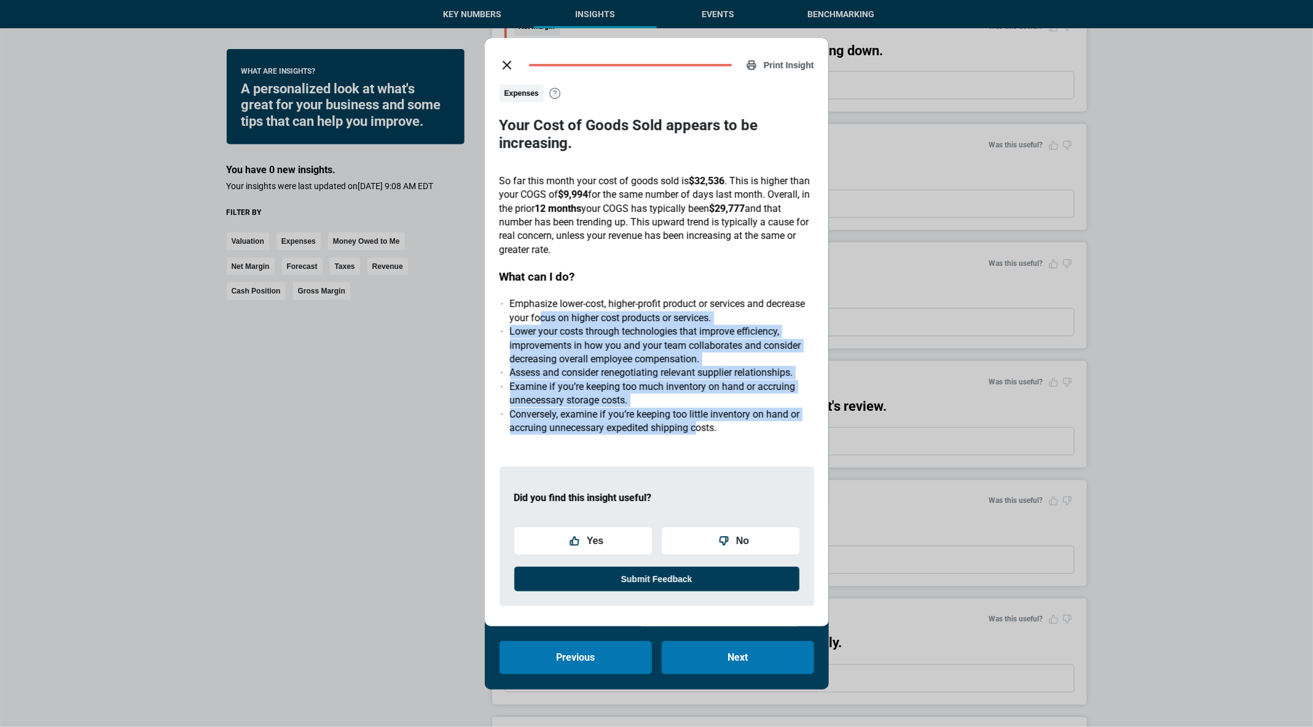
drag, startPoint x: 696, startPoint y: 428, endPoint x: 542, endPoint y: 319, distance: 188.2
click at [542, 320] on ul "Emphasize lower-cost, higher-profit product or services and decrease your focus…" at bounding box center [656, 366] width 315 height 138
click at [542, 319] on li "Emphasize lower-cost, higher-profit product or services and decrease your focus…" at bounding box center [662, 311] width 304 height 28
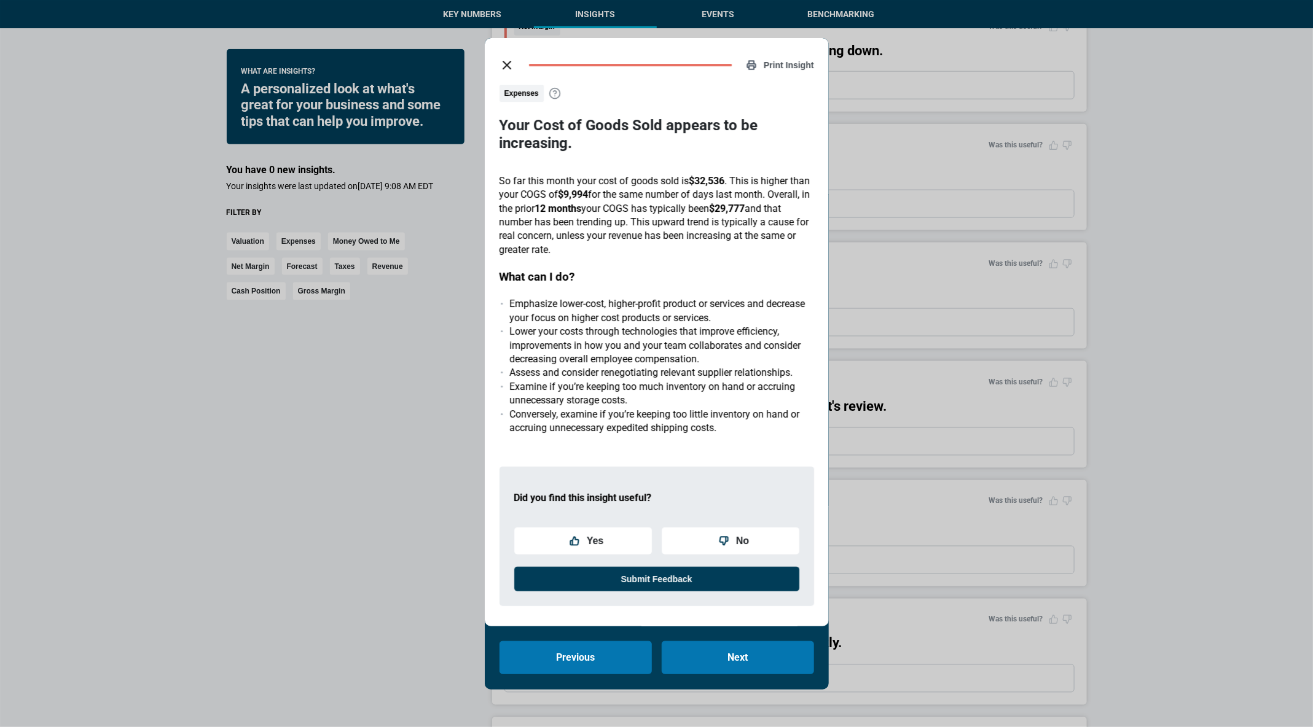
click at [496, 64] on button "close dialog" at bounding box center [507, 65] width 25 height 25
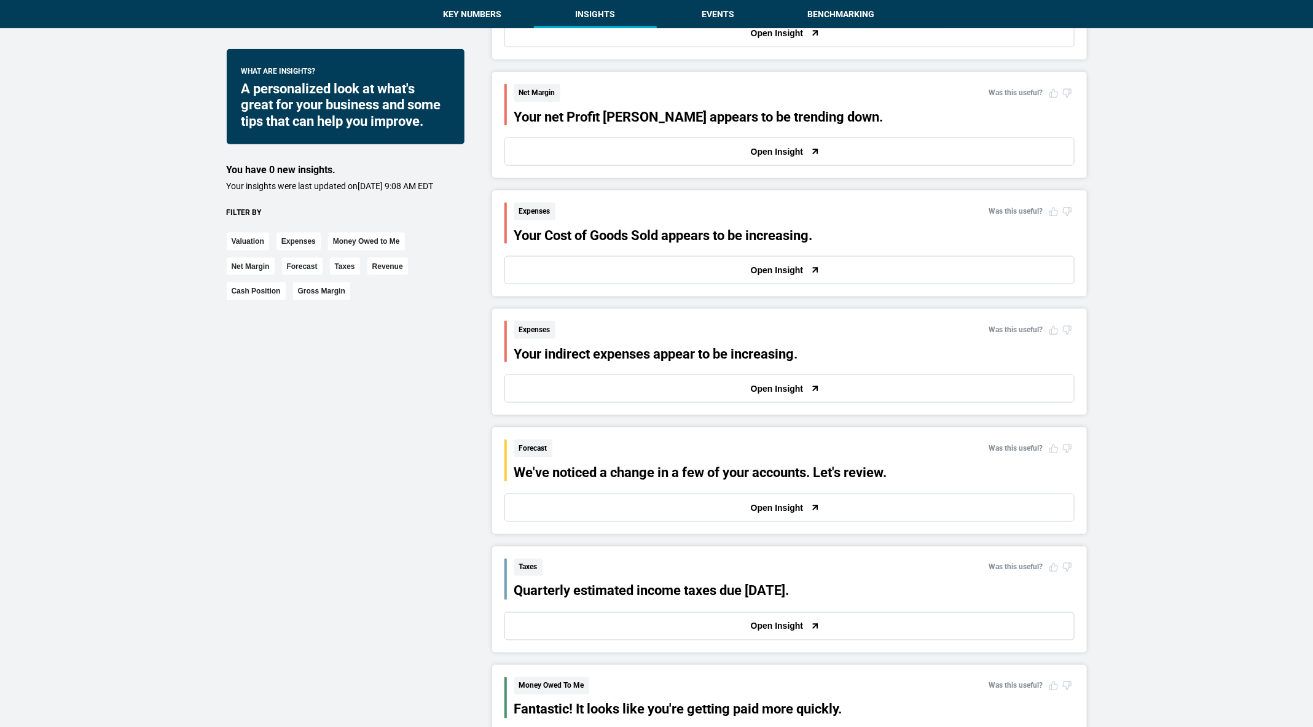
scroll to position [754, 0]
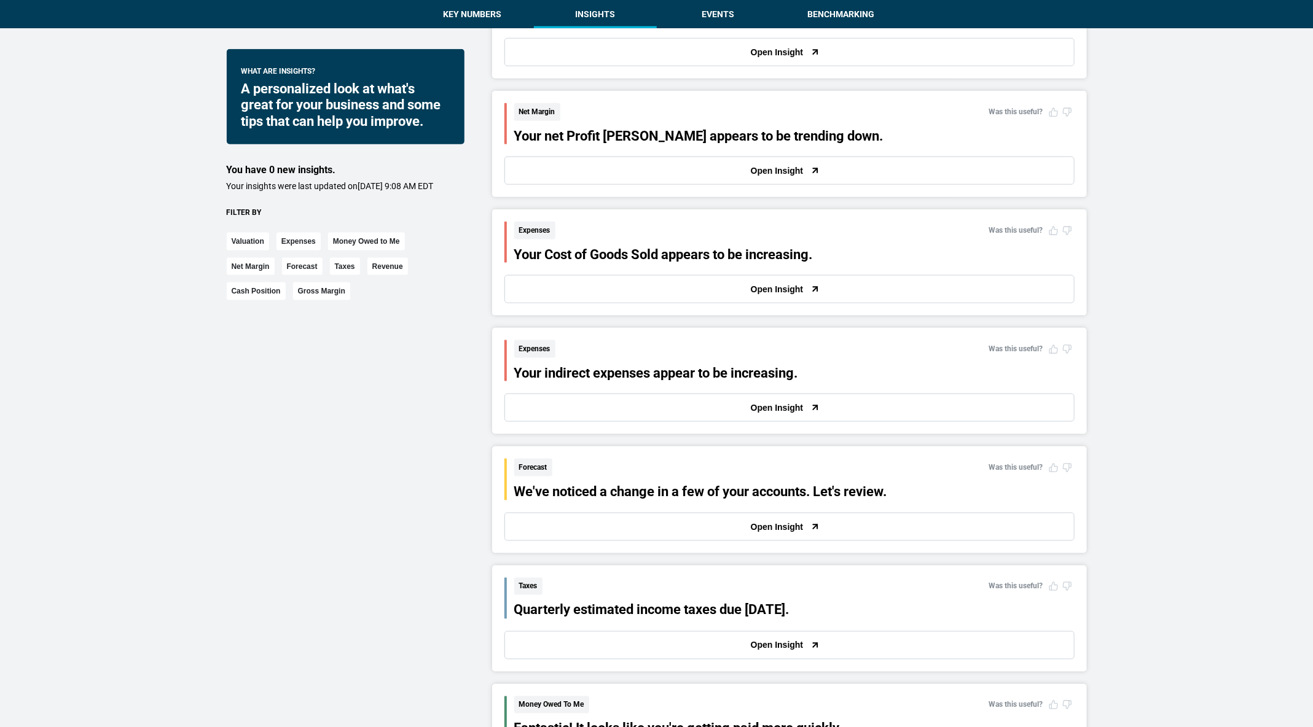
click at [545, 177] on button "Open Insight" at bounding box center [789, 171] width 570 height 28
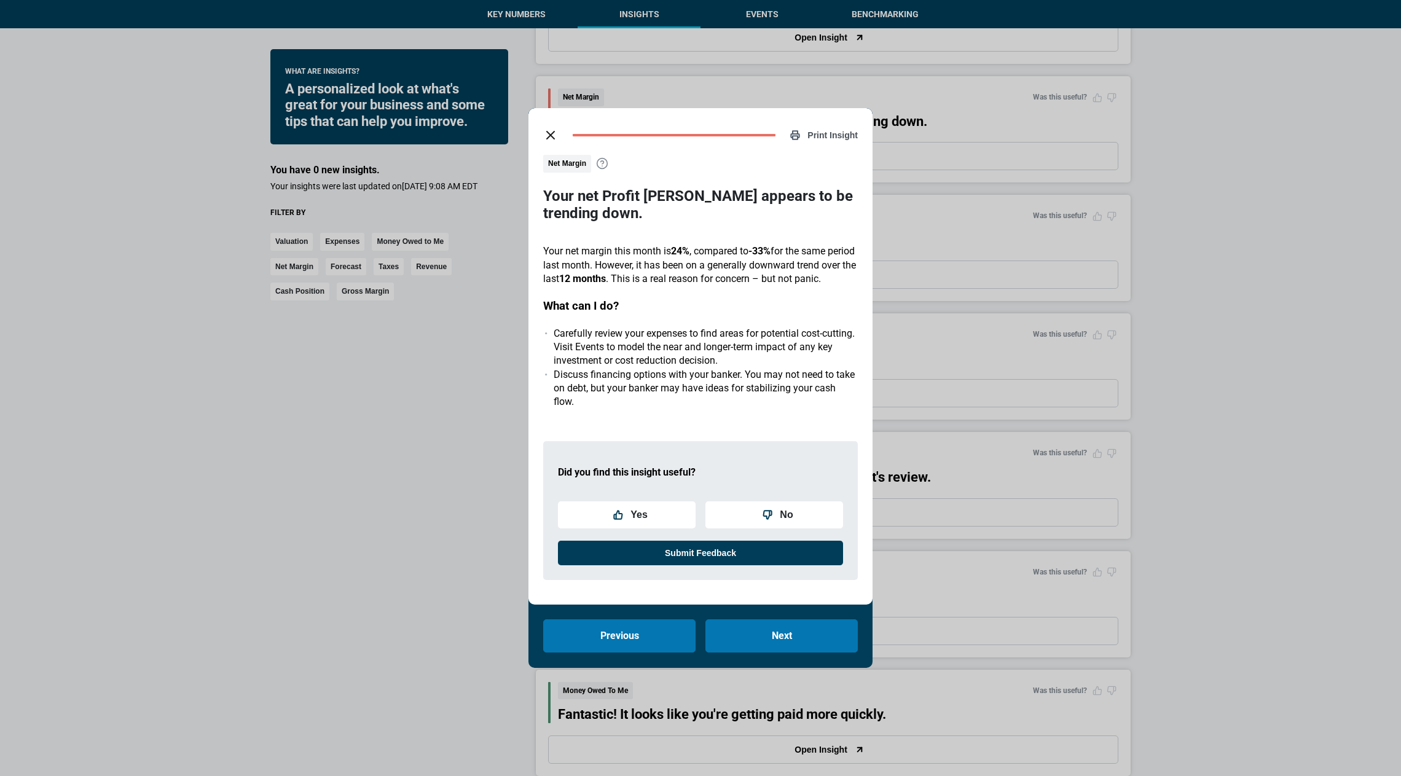
scroll to position [768, 0]
